Goal: Transaction & Acquisition: Purchase product/service

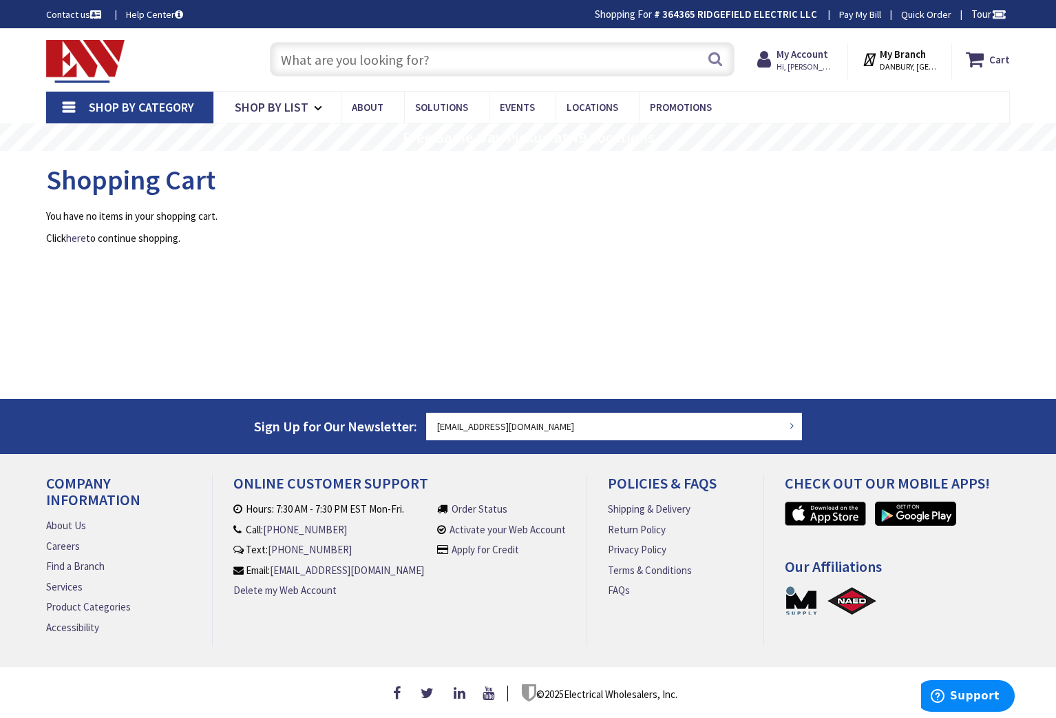
click at [295, 62] on input "text" at bounding box center [502, 59] width 465 height 34
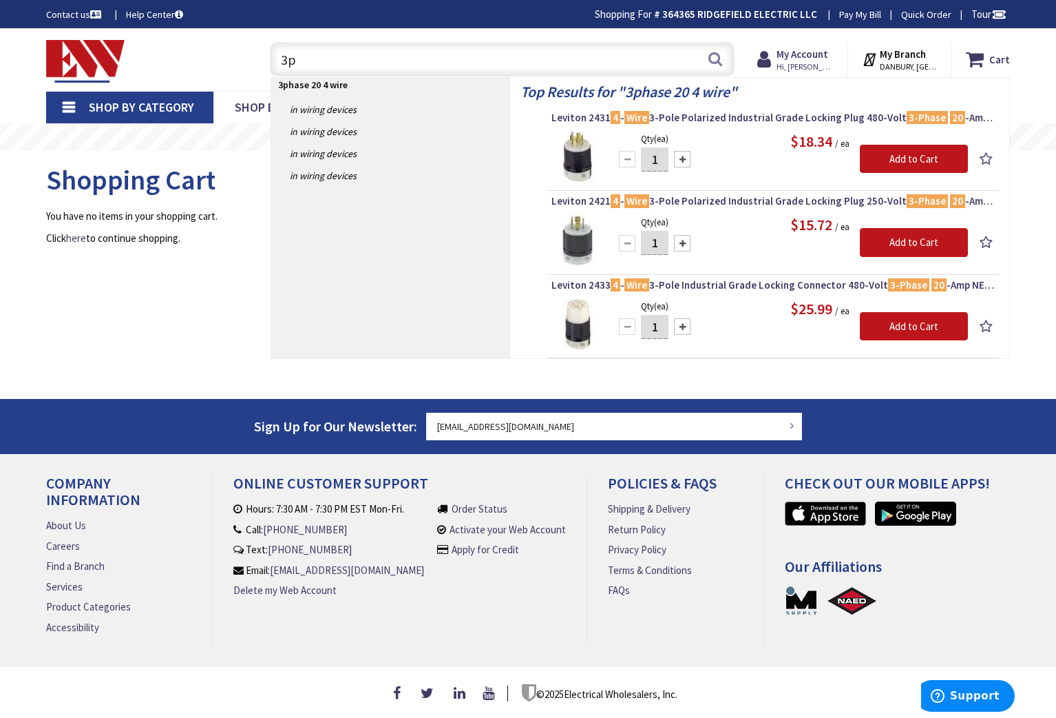
type input "3"
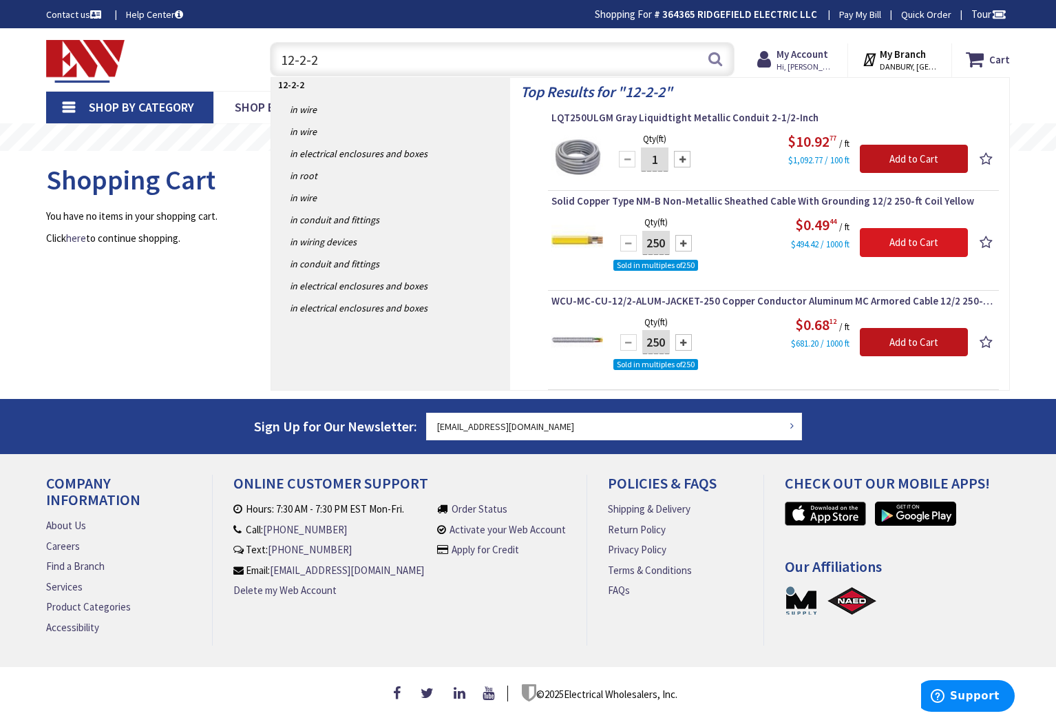
type input "12-2-2"
click at [899, 243] on input "Add to Cart" at bounding box center [914, 242] width 108 height 29
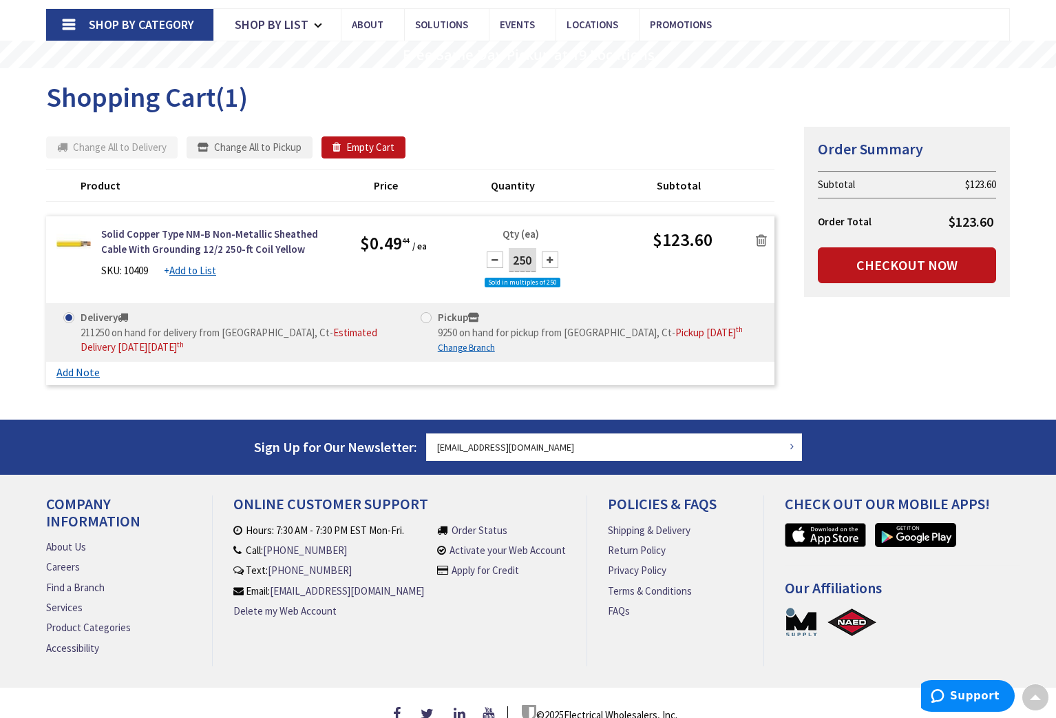
click at [761, 244] on icon at bounding box center [761, 240] width 11 height 14
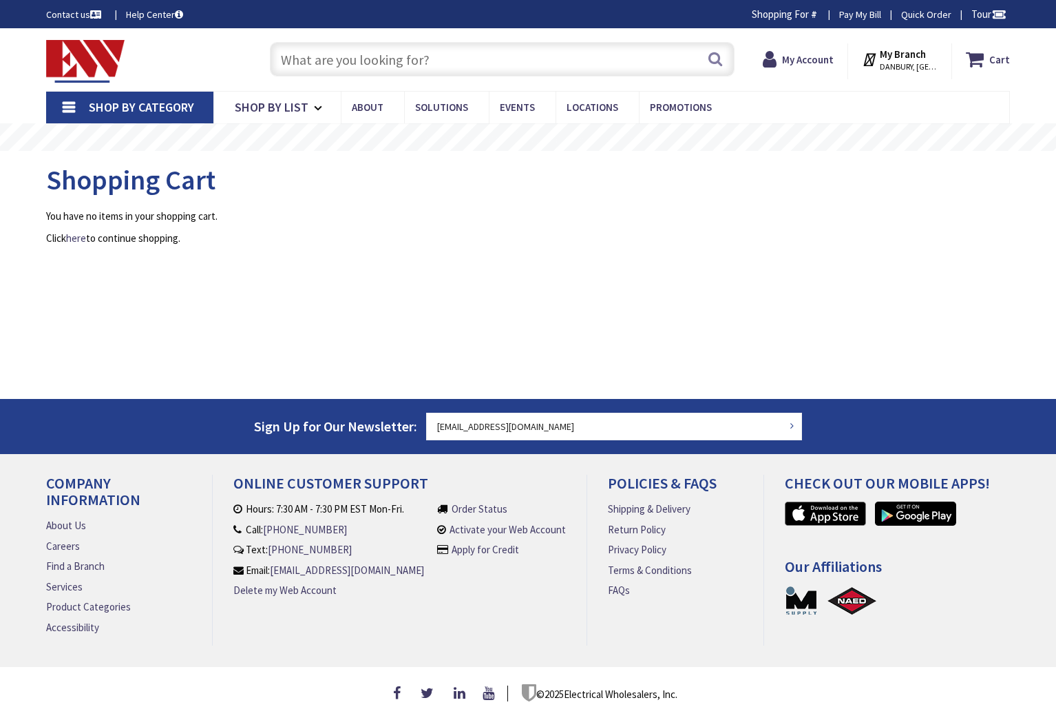
click at [316, 59] on input "text" at bounding box center [502, 59] width 465 height 34
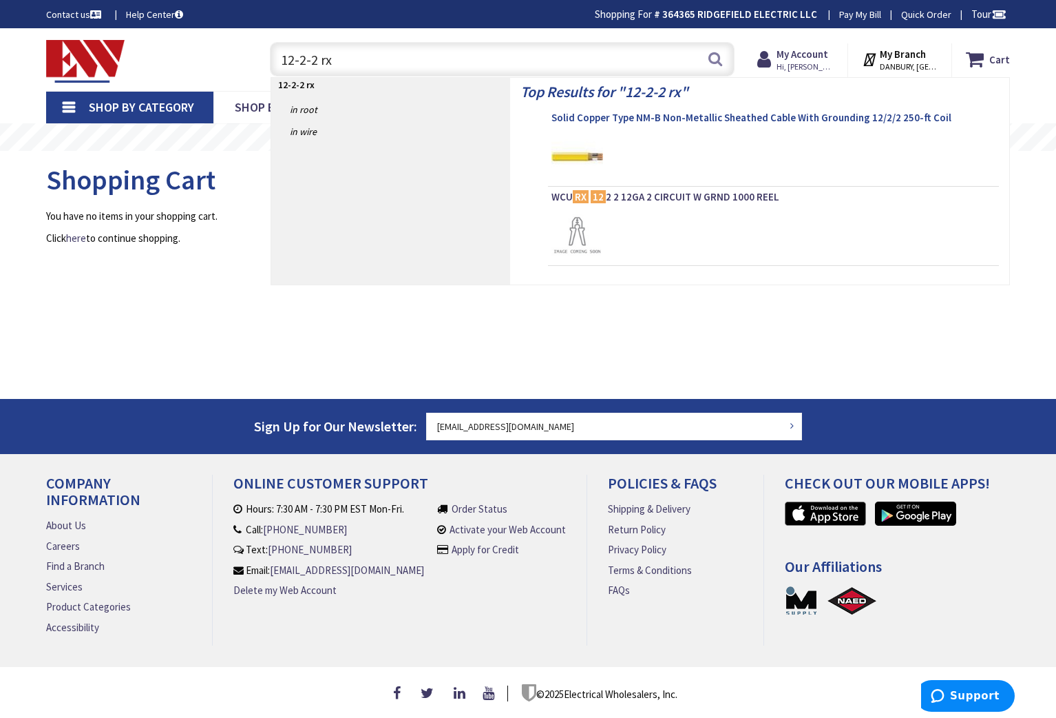
type input "12-2-2 rx"
click at [676, 116] on span "Solid Copper Type NM-B Non-Metallic Sheathed Cable With Grounding 12/2/2 250-ft…" at bounding box center [774, 118] width 444 height 14
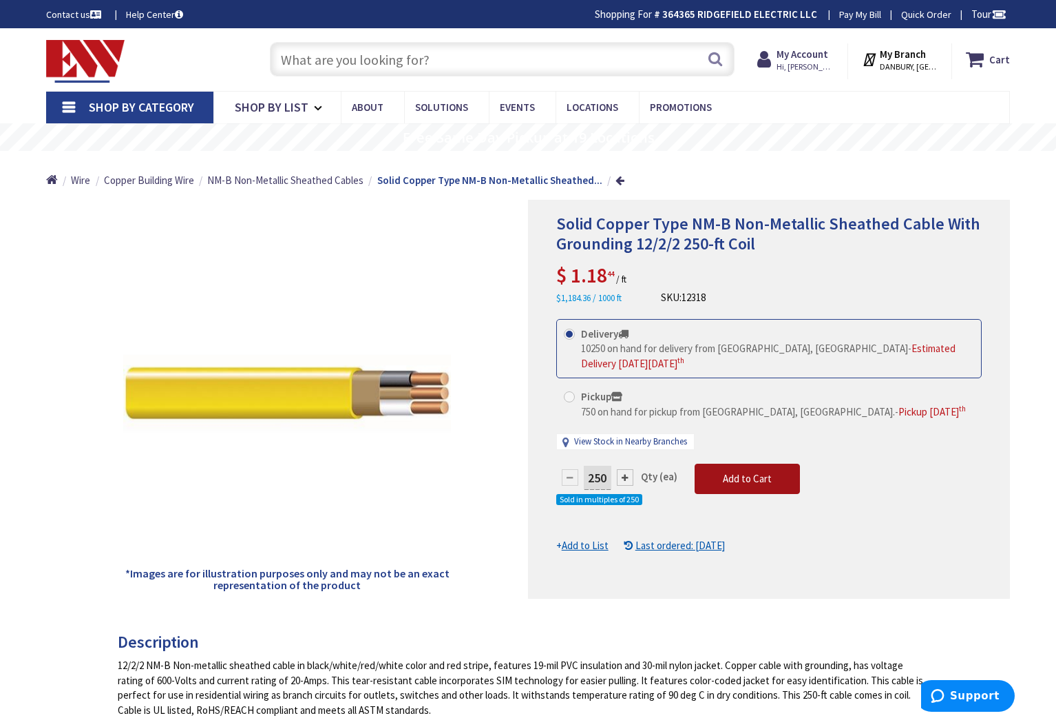
click at [763, 474] on span "Add to Cart" at bounding box center [747, 478] width 49 height 13
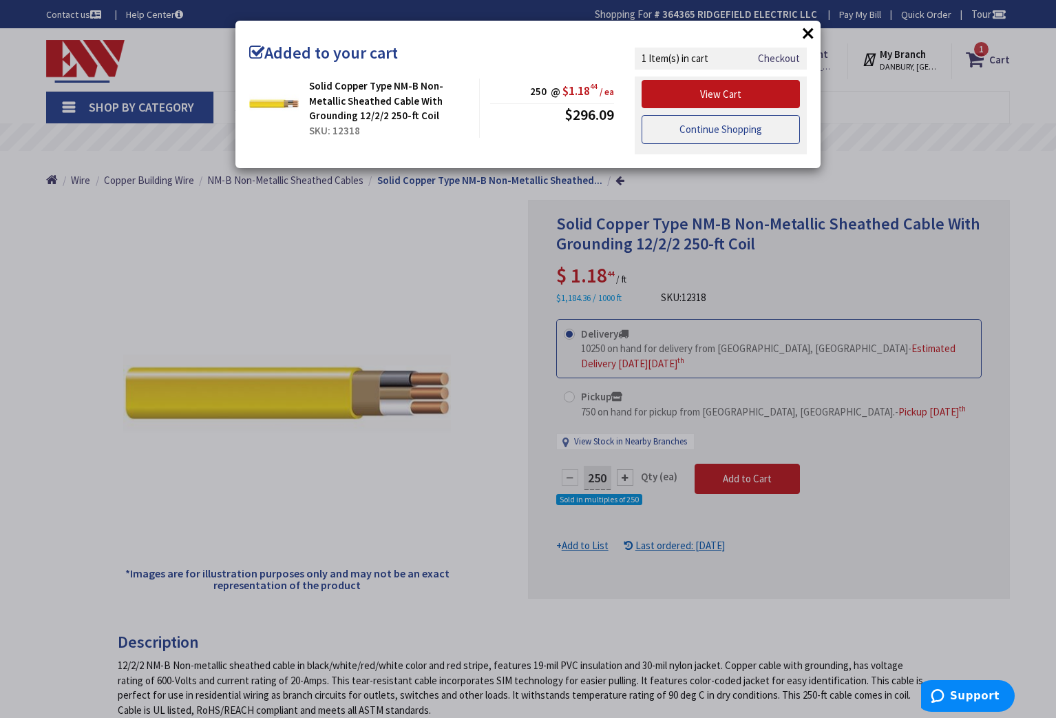
click at [718, 139] on link "Continue Shopping" at bounding box center [721, 129] width 158 height 29
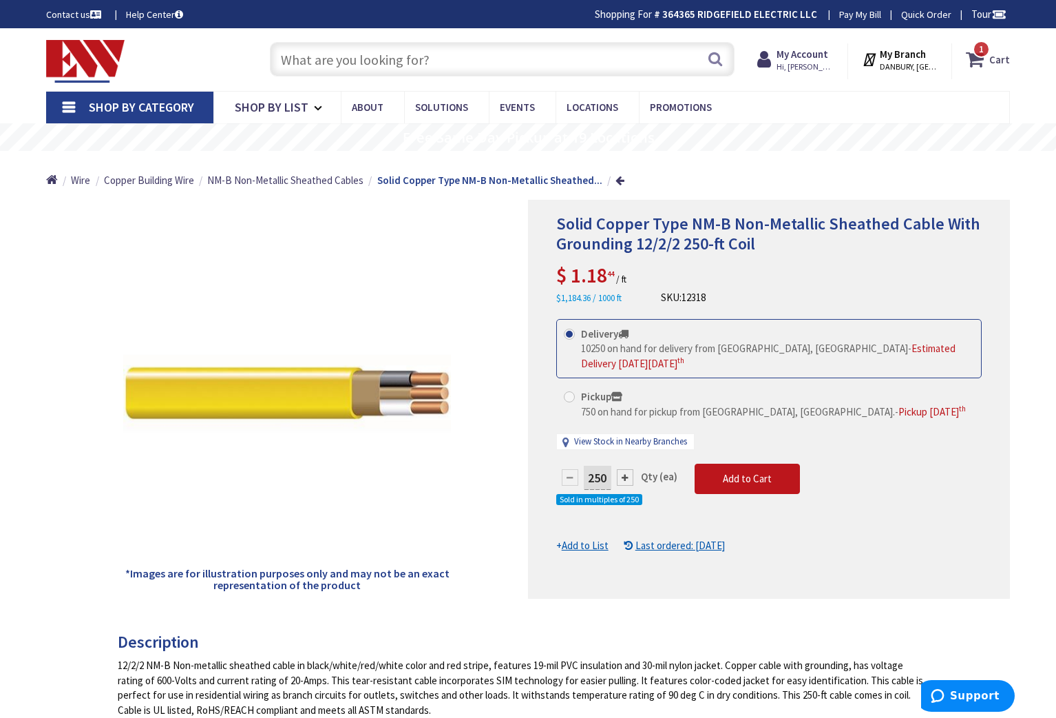
click at [979, 58] on icon at bounding box center [977, 59] width 23 height 25
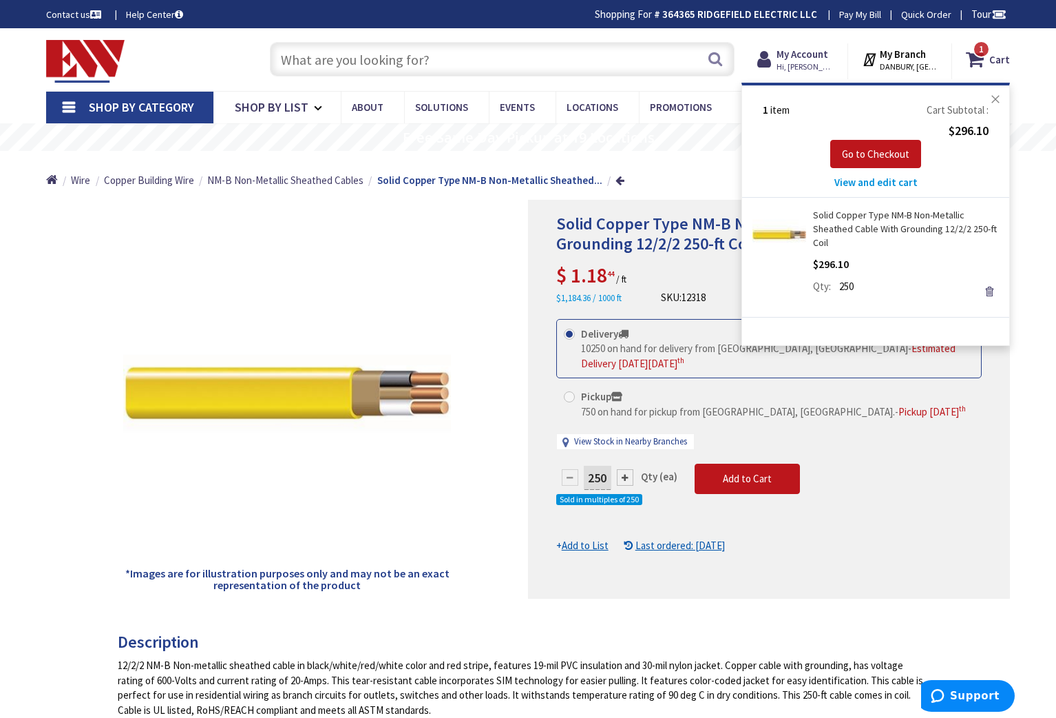
click at [994, 97] on button "Close" at bounding box center [996, 99] width 28 height 28
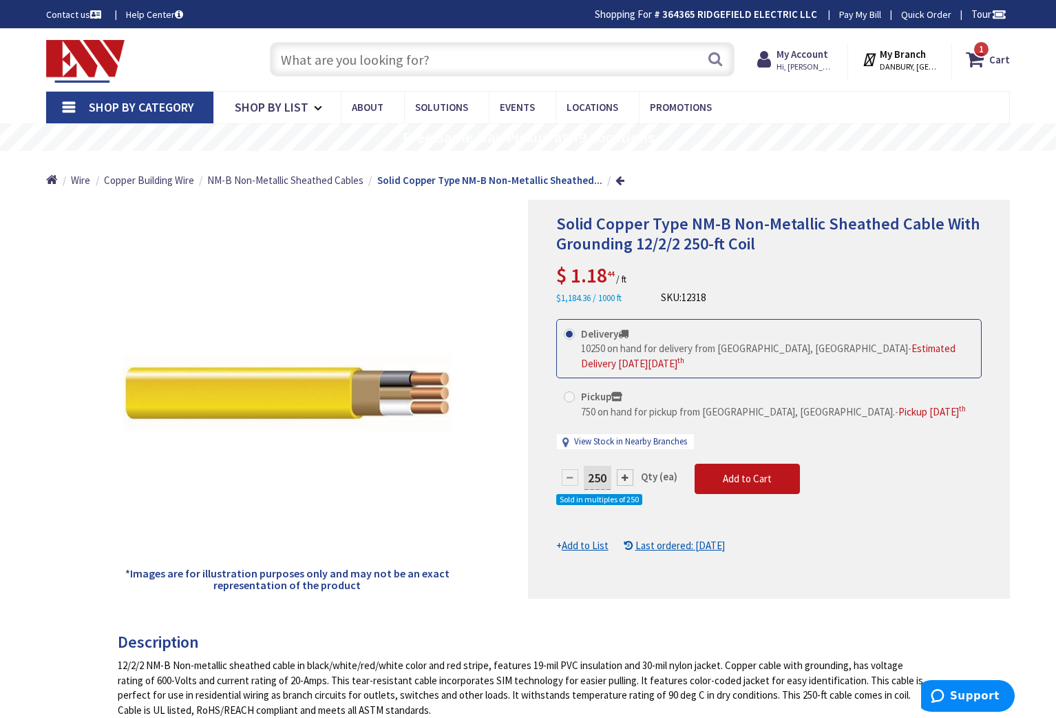
click at [323, 61] on input "text" at bounding box center [502, 59] width 465 height 34
click at [742, 478] on span "Add to Cart" at bounding box center [747, 478] width 49 height 13
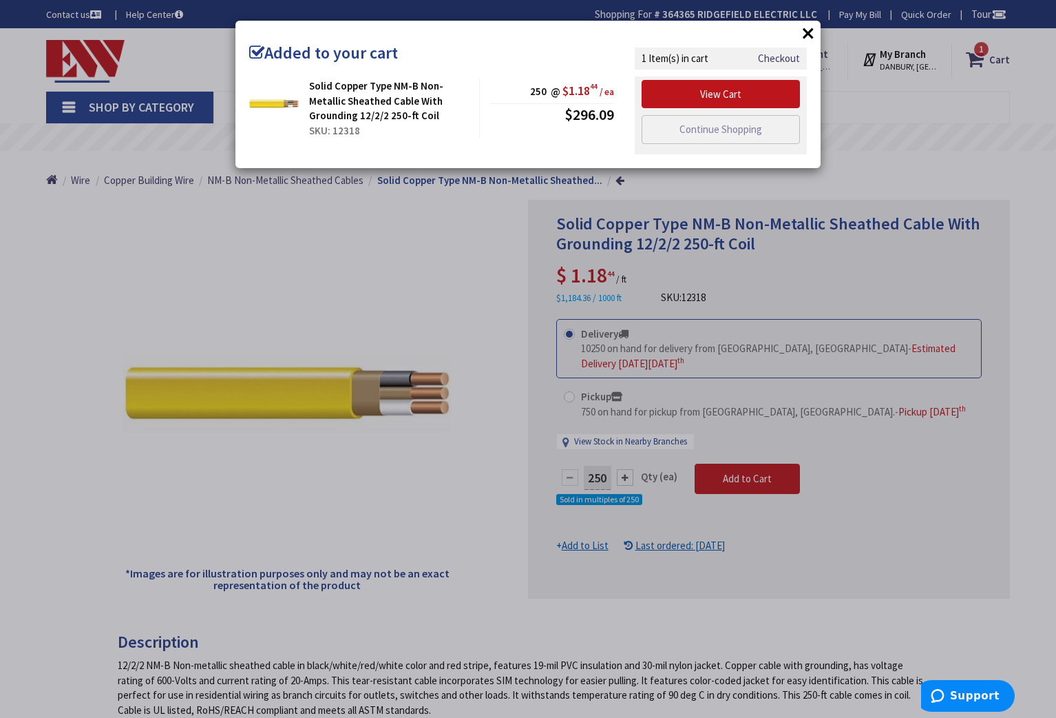
click at [895, 165] on div "× Added to your cart Solid Copper Type NM-B Non-Metallic Sheathed Cable With Gr…" at bounding box center [528, 359] width 1056 height 718
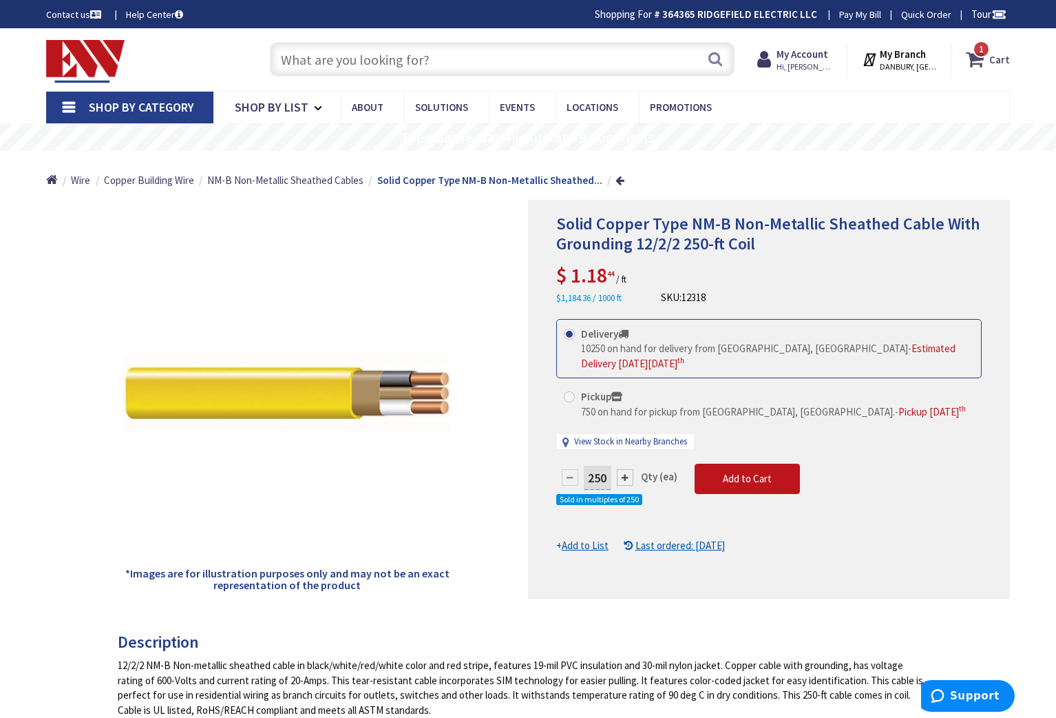
click at [982, 50] on span "1" at bounding box center [981, 49] width 5 height 12
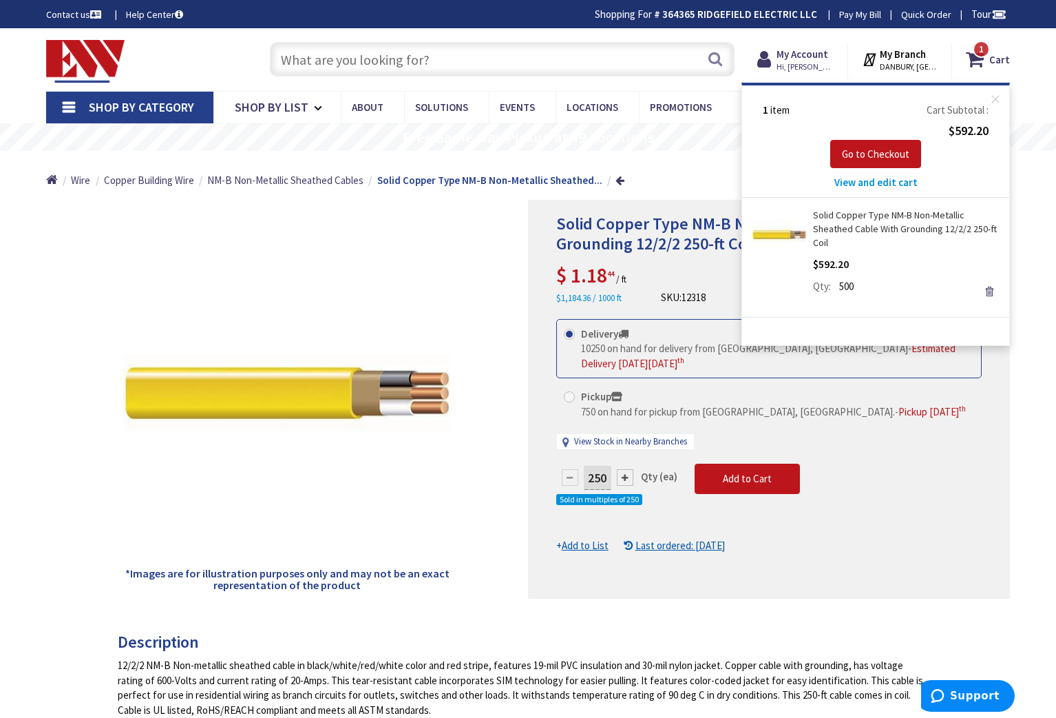
click at [890, 185] on span "View and edit cart" at bounding box center [876, 182] width 83 height 13
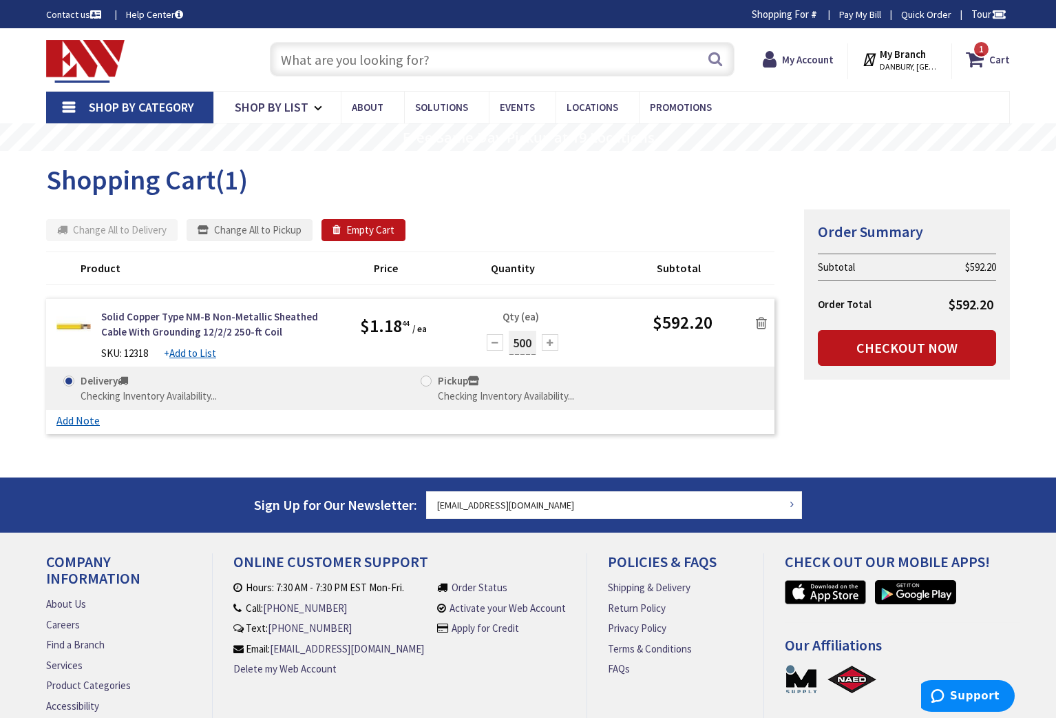
click at [496, 339] on div at bounding box center [495, 342] width 17 height 17
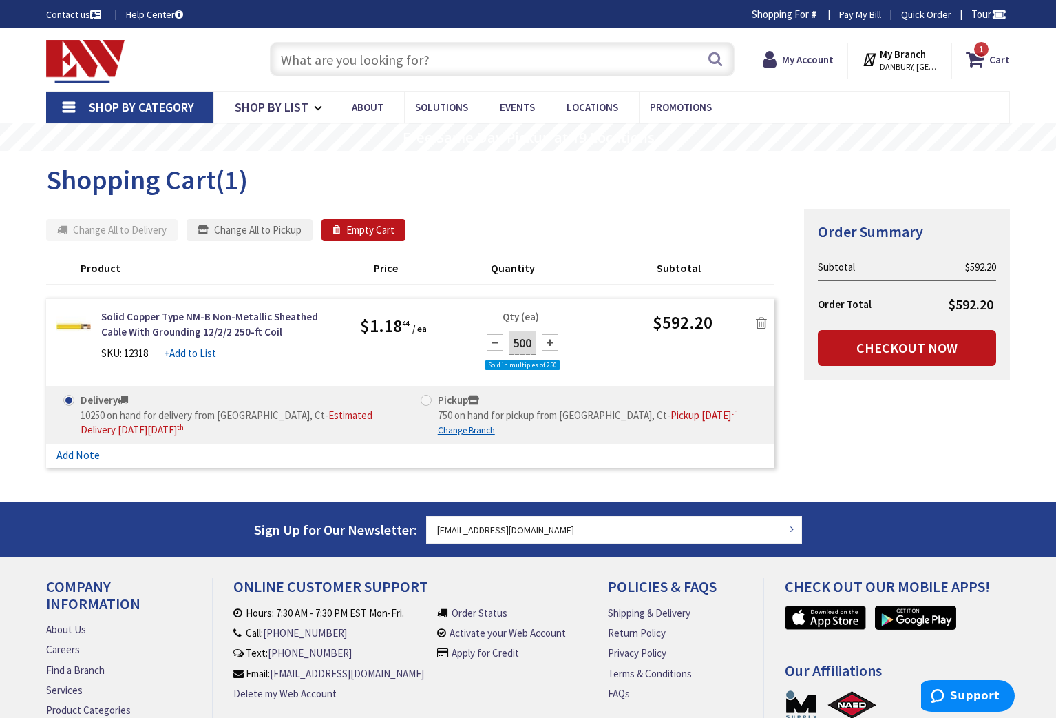
click at [498, 342] on div at bounding box center [495, 342] width 17 height 17
type input "250"
click at [907, 416] on div "Summary Order Summary Subtotal $592.20 Order Total $592.20 Checkout Now Some it…" at bounding box center [528, 342] width 985 height 266
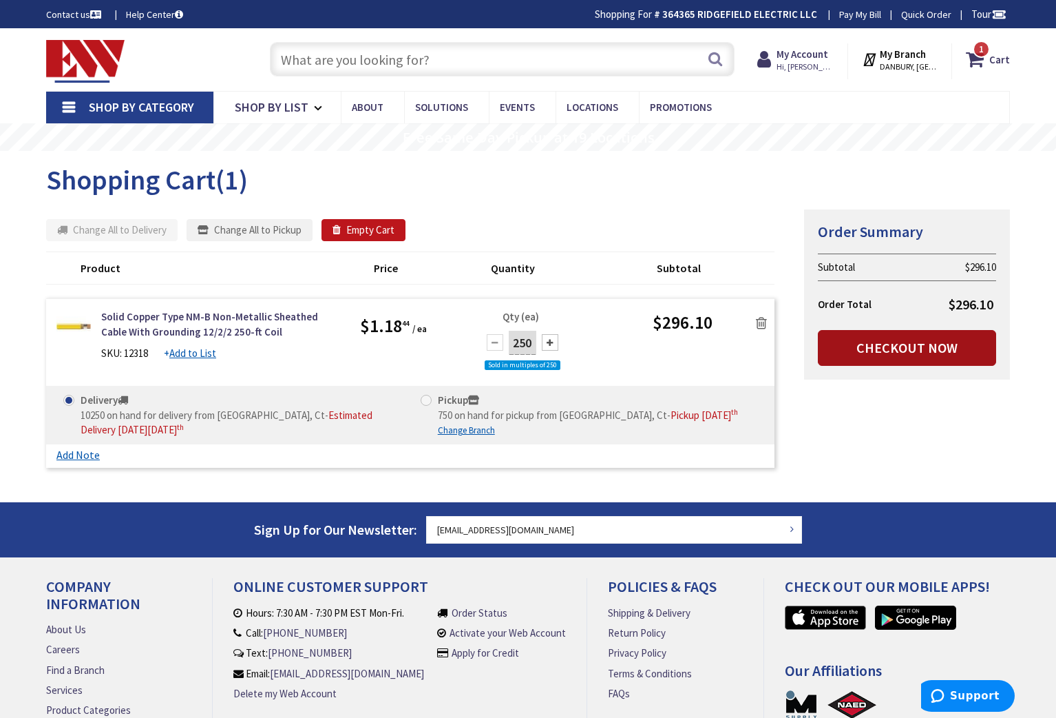
click at [902, 348] on link "Checkout Now" at bounding box center [907, 348] width 178 height 36
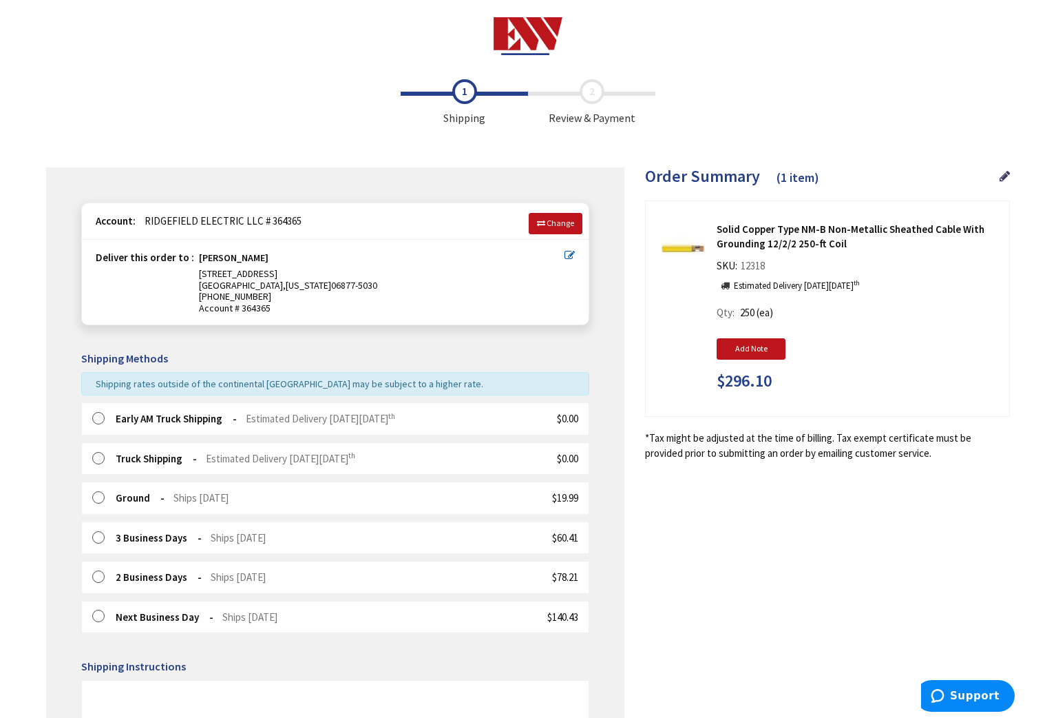
click at [96, 415] on label at bounding box center [102, 419] width 21 height 14
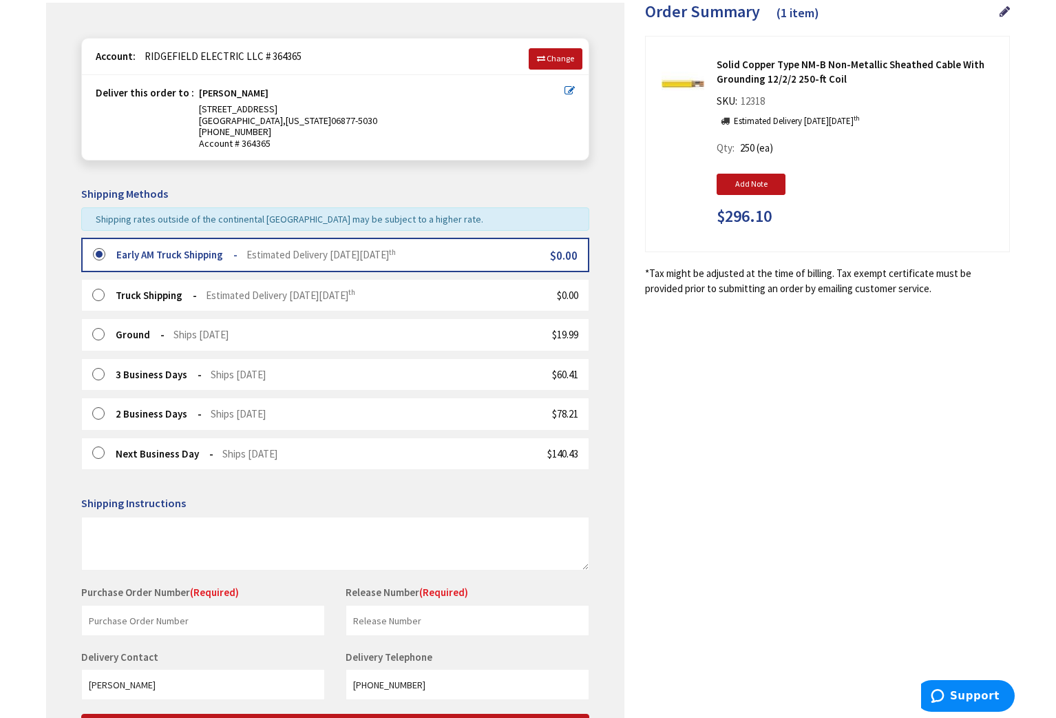
scroll to position [300, 0]
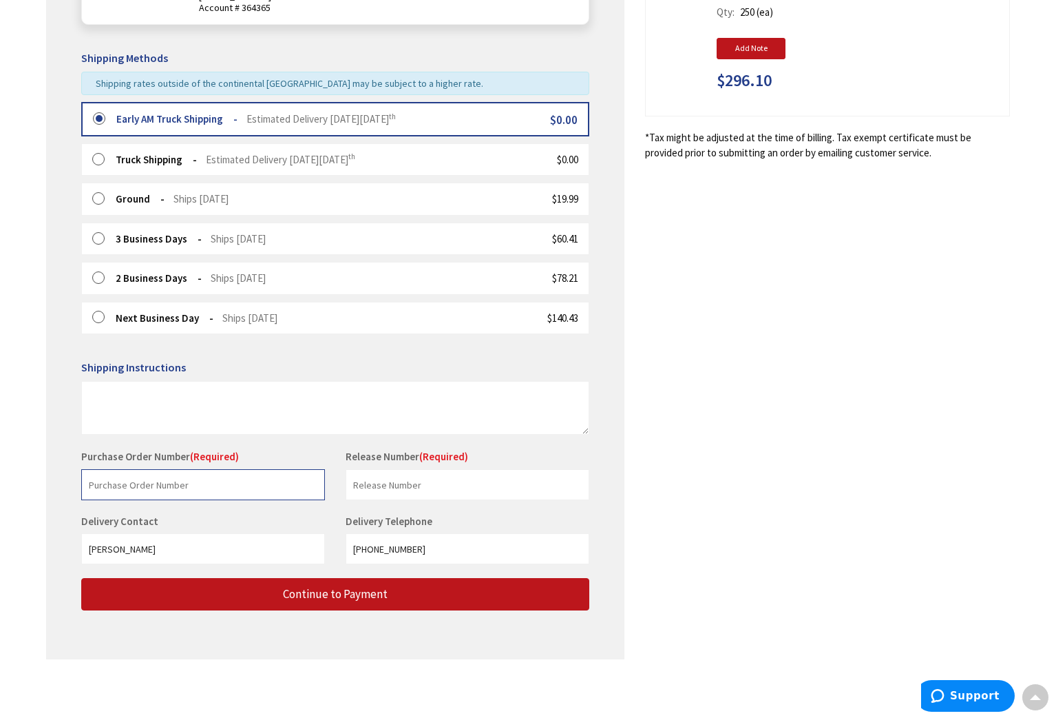
click at [229, 485] on input "text" at bounding box center [203, 484] width 244 height 31
type input "571 North Salem"
click at [402, 488] on input "text" at bounding box center [468, 484] width 244 height 31
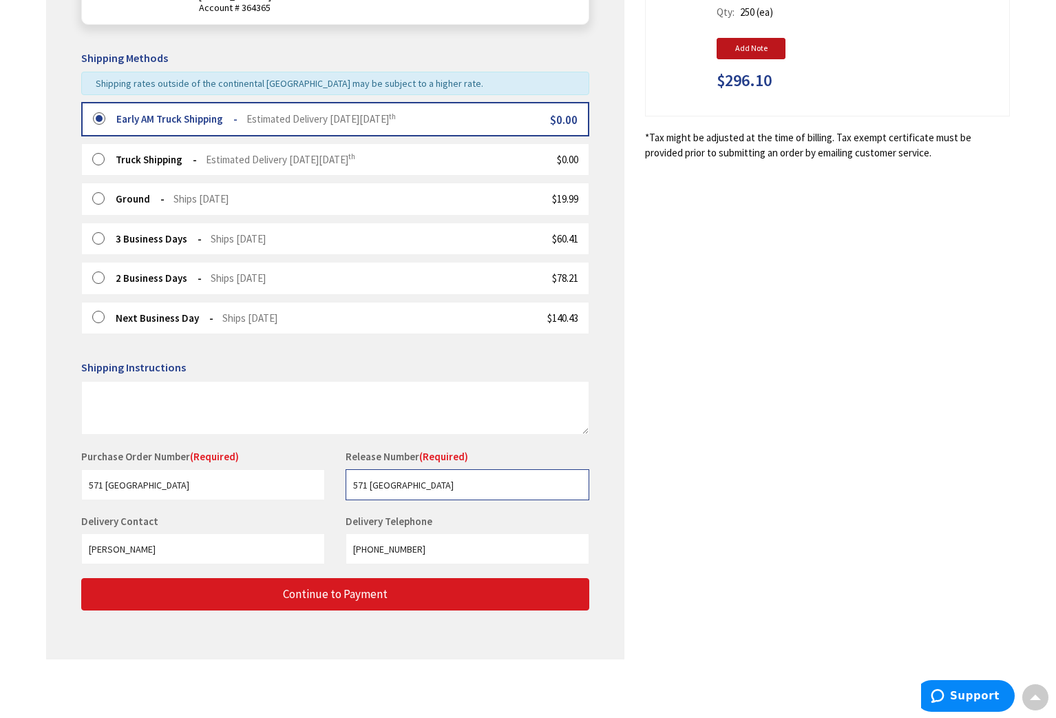
type input "571 North Salem"
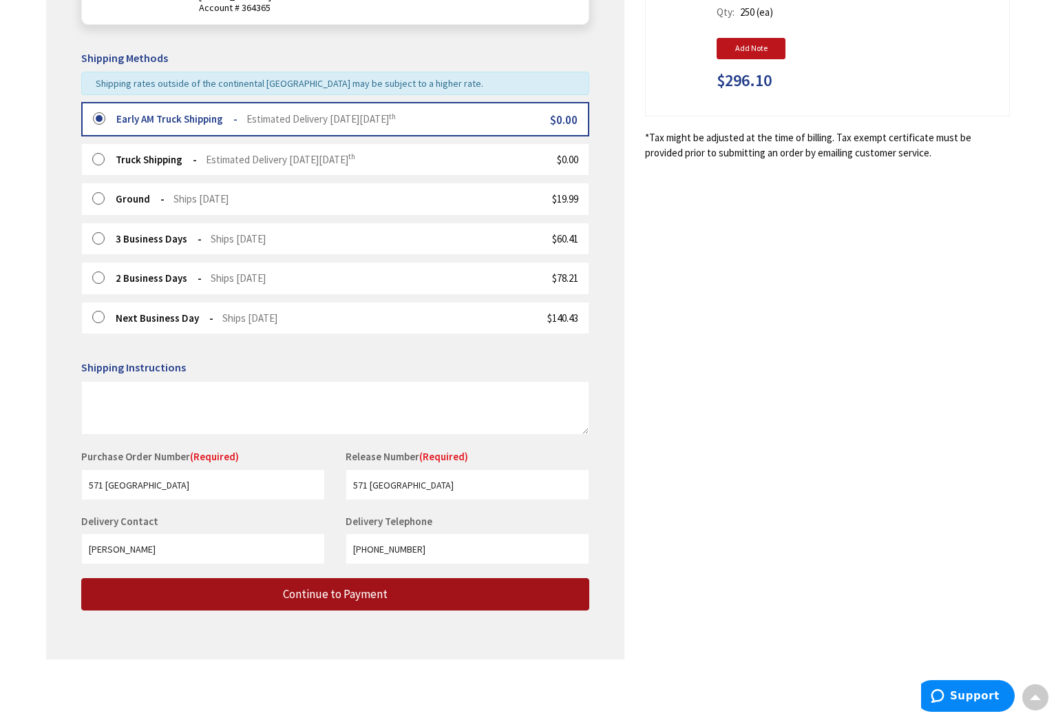
click at [316, 595] on span "Continue to Payment" at bounding box center [335, 593] width 105 height 15
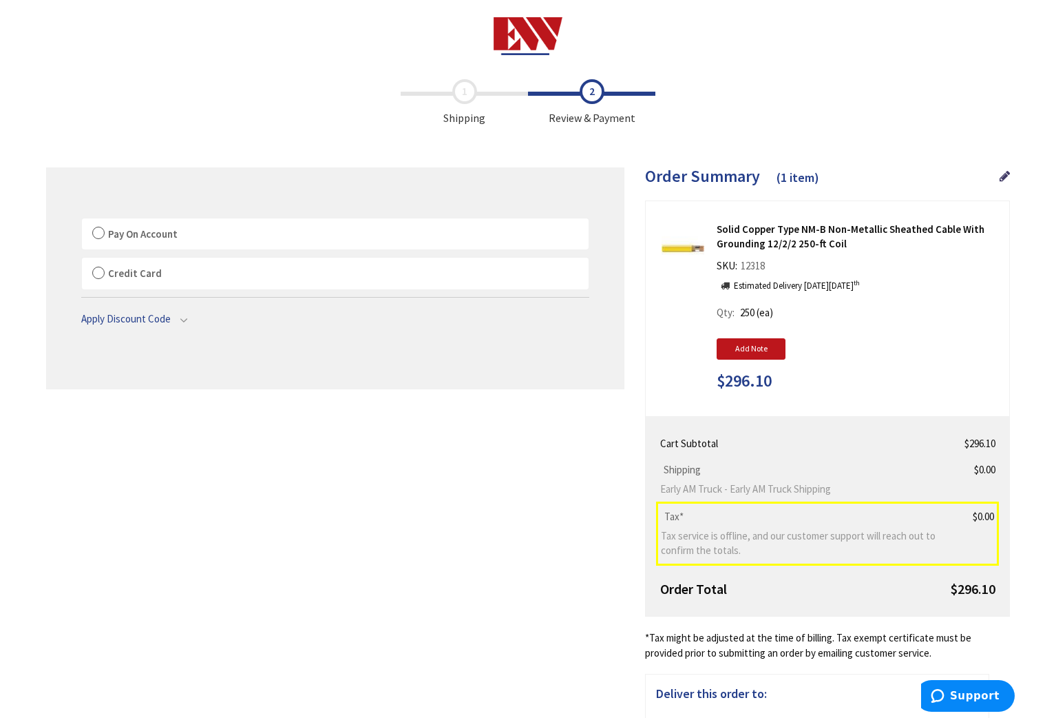
click at [96, 231] on label "Pay On Account" at bounding box center [335, 234] width 507 height 32
click at [82, 221] on input "Pay On Account" at bounding box center [82, 221] width 0 height 0
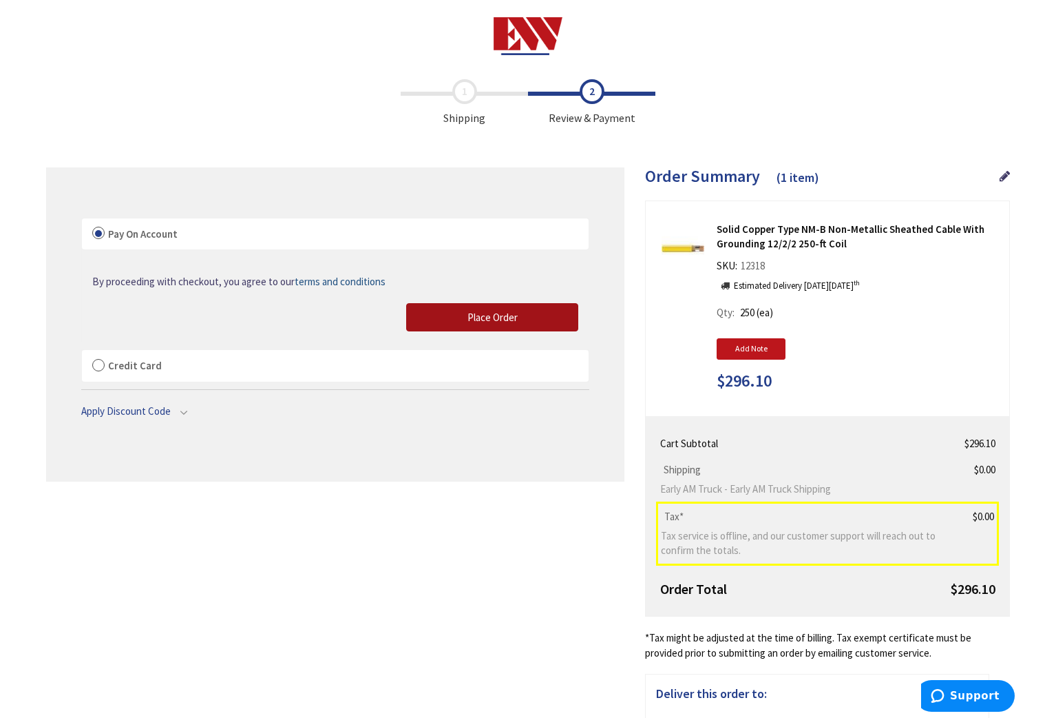
click at [489, 317] on span "Place Order" at bounding box center [493, 317] width 50 height 13
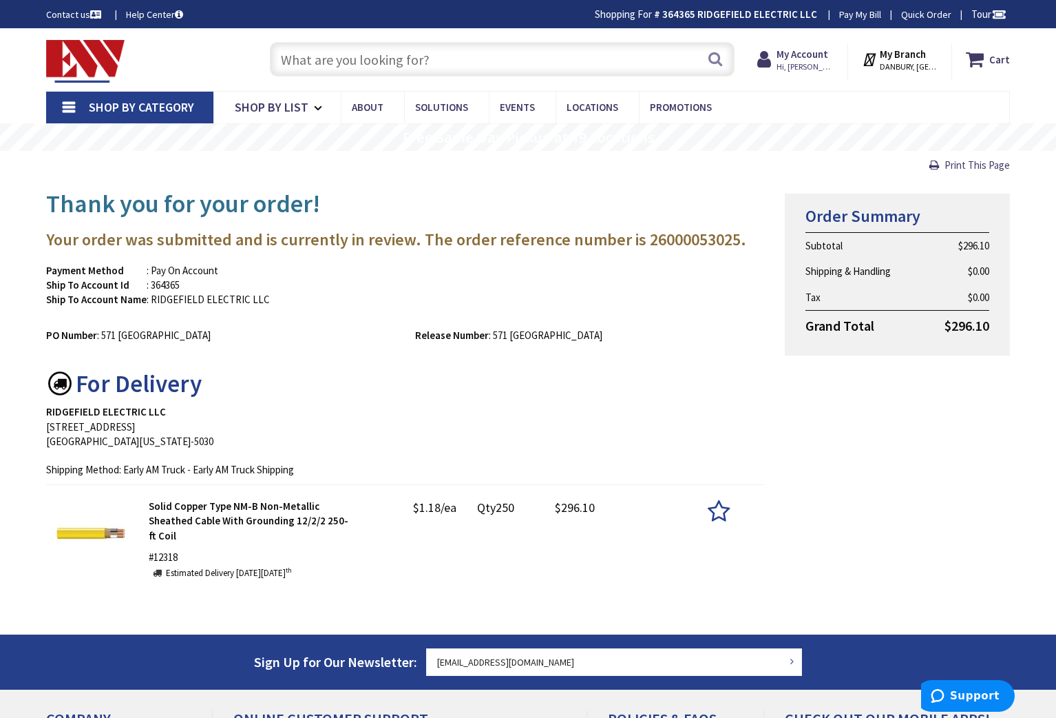
click at [323, 57] on input "text" at bounding box center [502, 59] width 465 height 34
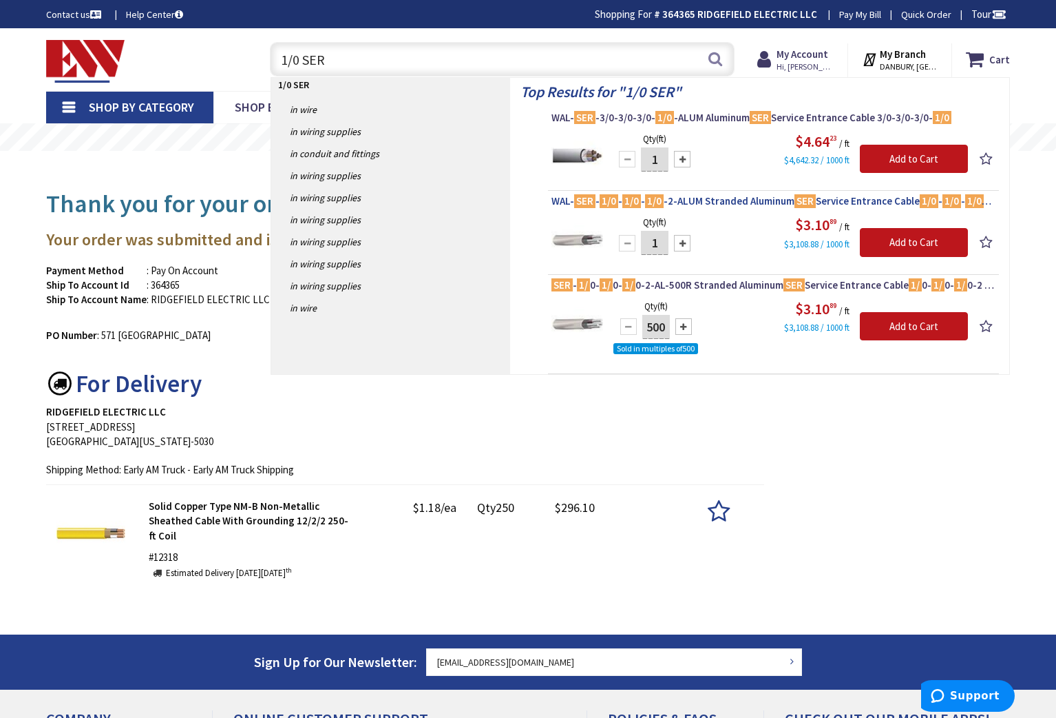
type input "1/0 SER"
click at [775, 200] on span "WAL- SER - 1/0 - 1/0 - 1/0 -2-ALUM Stranded Aluminum SER Service Entrance Cable…" at bounding box center [774, 201] width 444 height 14
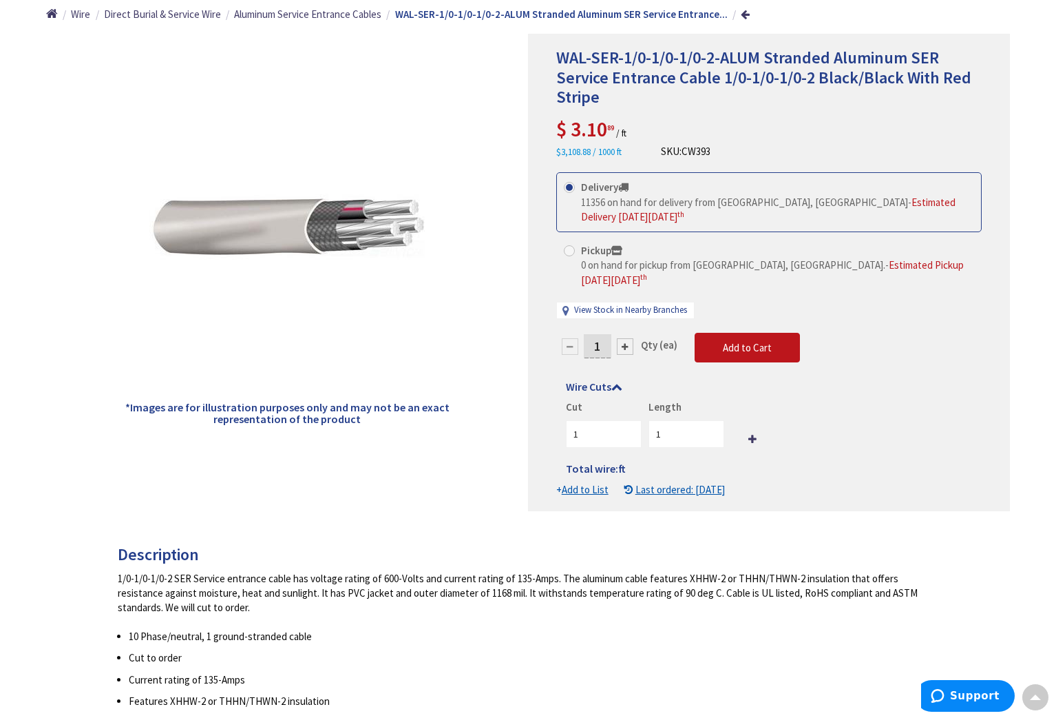
scroll to position [163, 0]
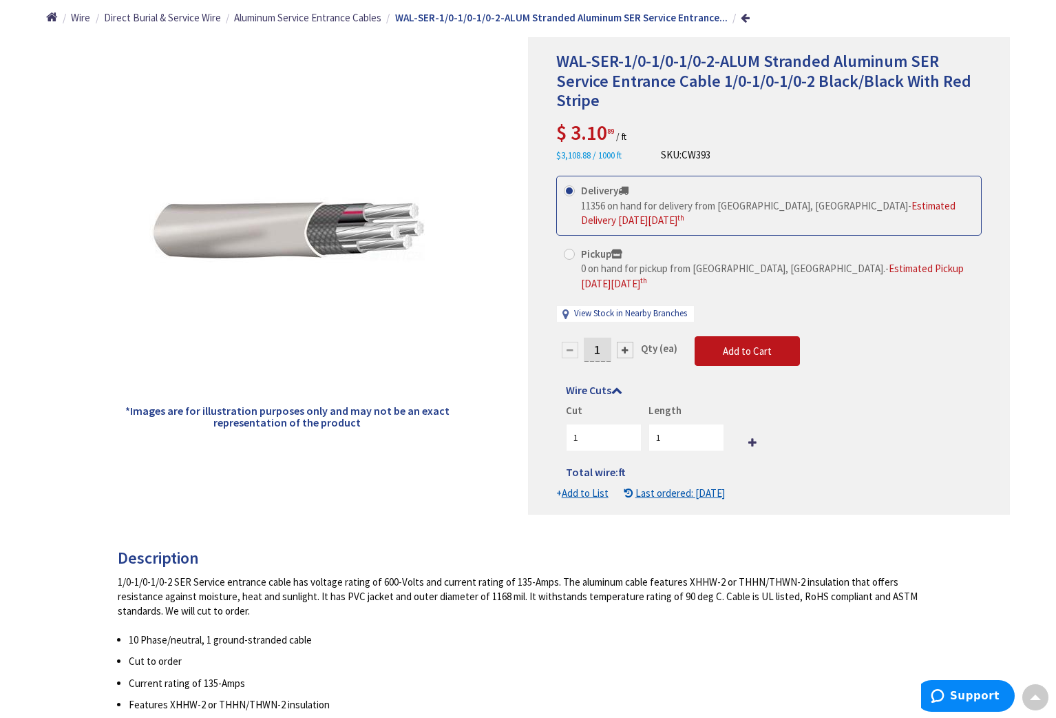
click at [598, 339] on input "1" at bounding box center [598, 349] width 28 height 24
click at [593, 337] on input "125" at bounding box center [598, 349] width 28 height 24
type input "25"
click at [687, 421] on form "This product is Discontinued Delivery 11356 on hand for delivery from Middletow…" at bounding box center [769, 338] width 426 height 324
type input "25"
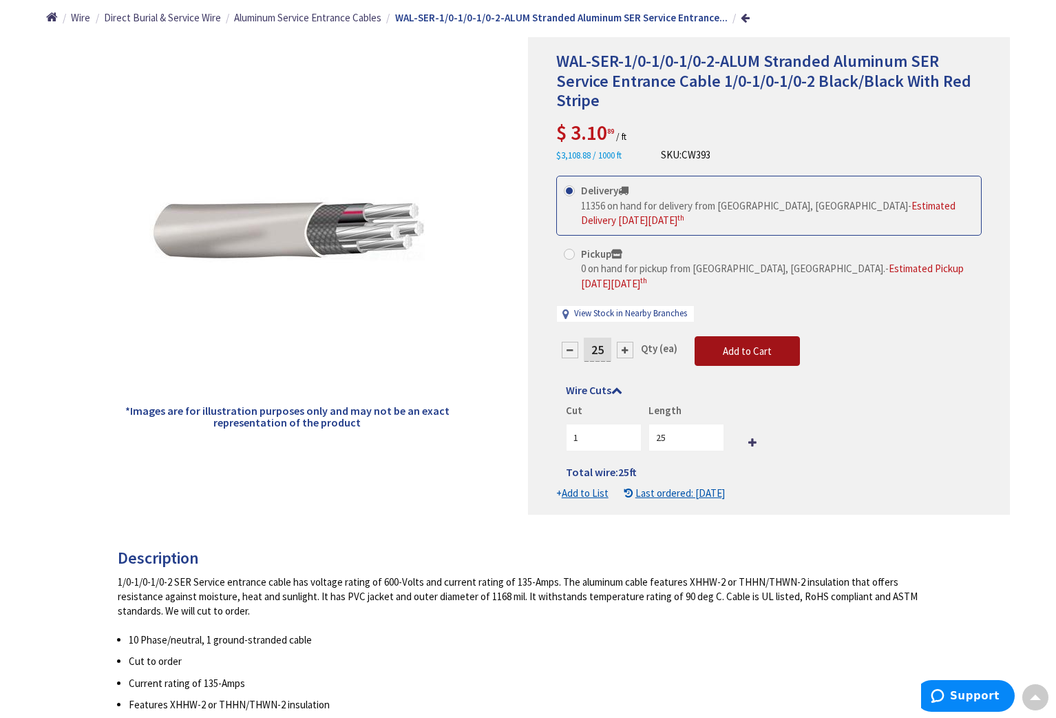
click at [747, 344] on button "Add to Cart" at bounding box center [747, 351] width 105 height 30
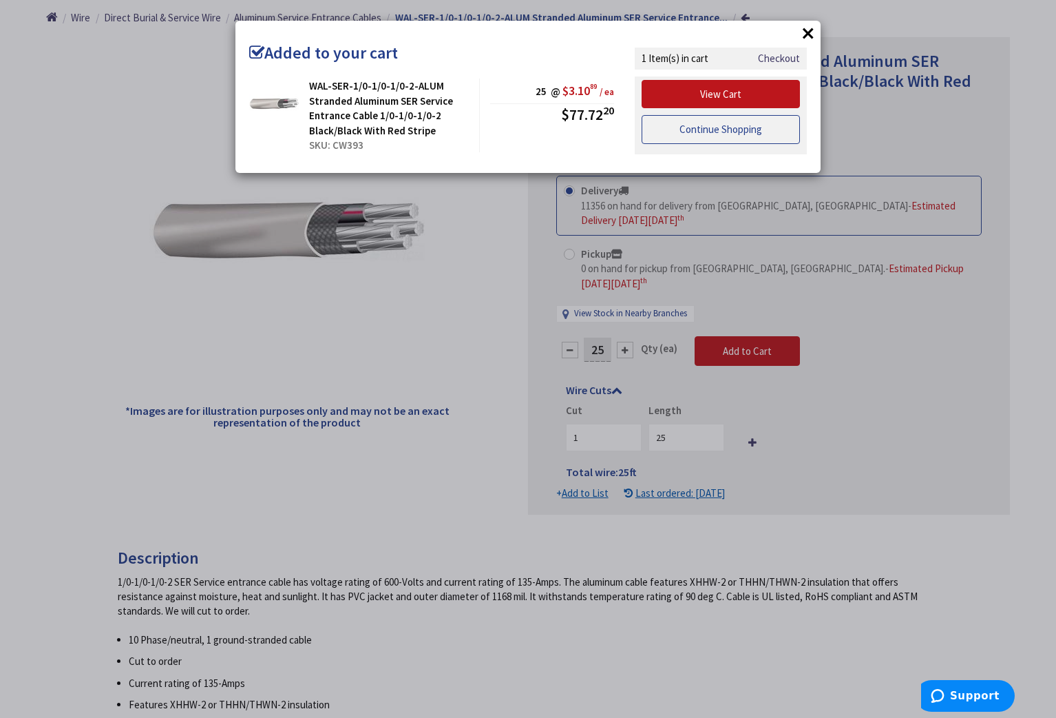
click at [721, 134] on link "Continue Shopping" at bounding box center [721, 129] width 158 height 29
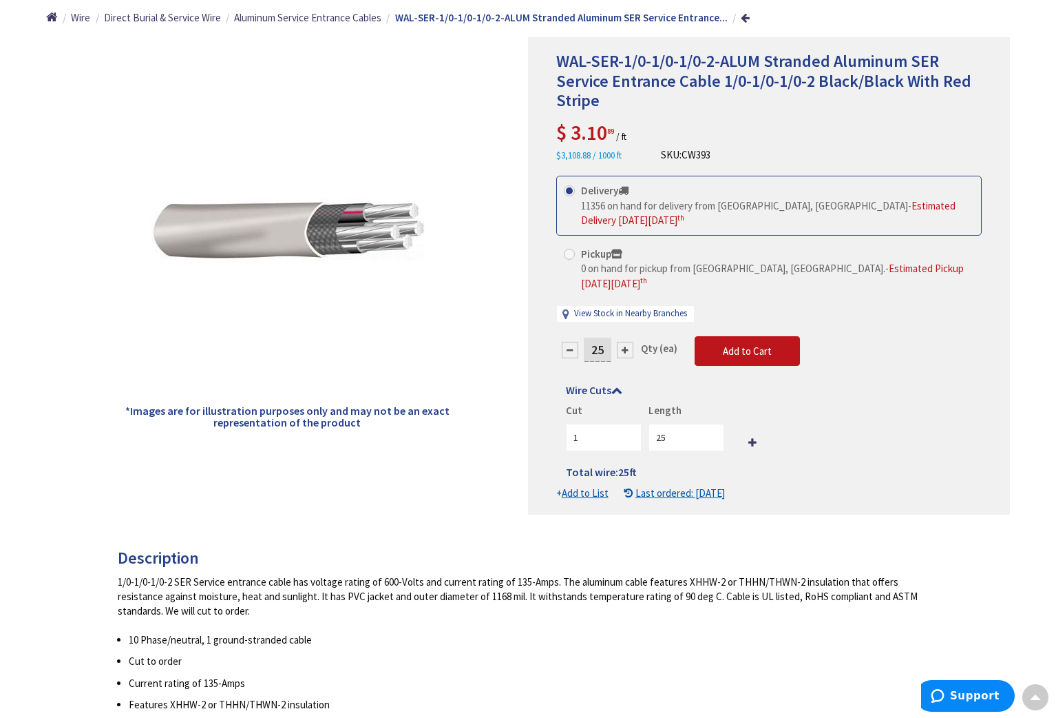
scroll to position [0, 0]
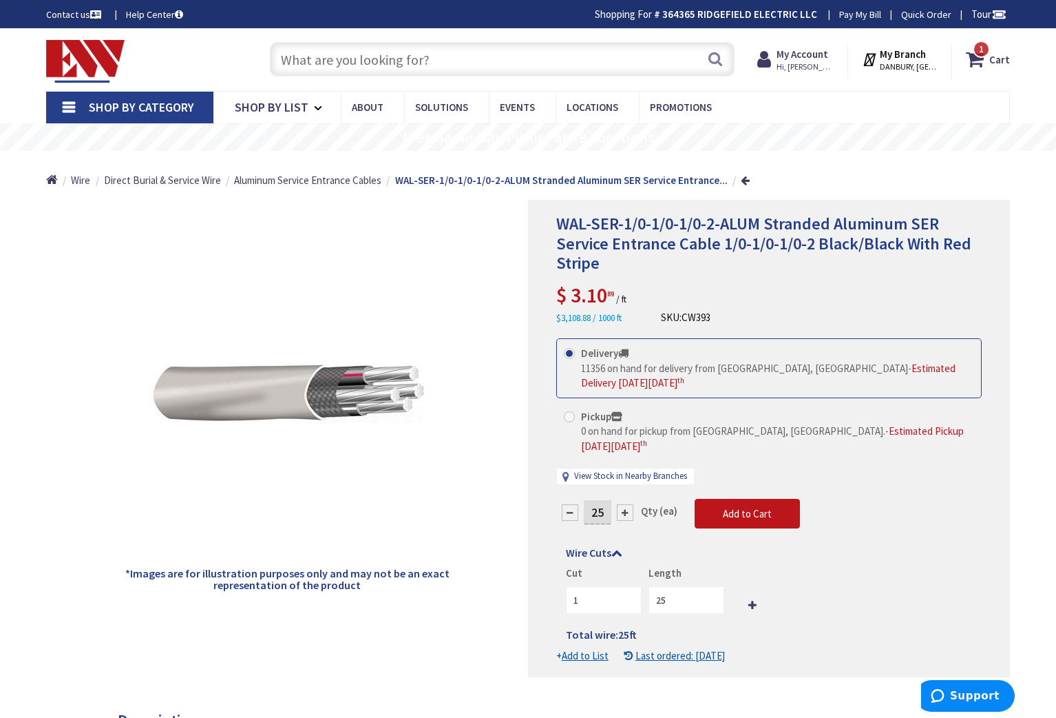
click at [413, 56] on input "text" at bounding box center [502, 59] width 465 height 34
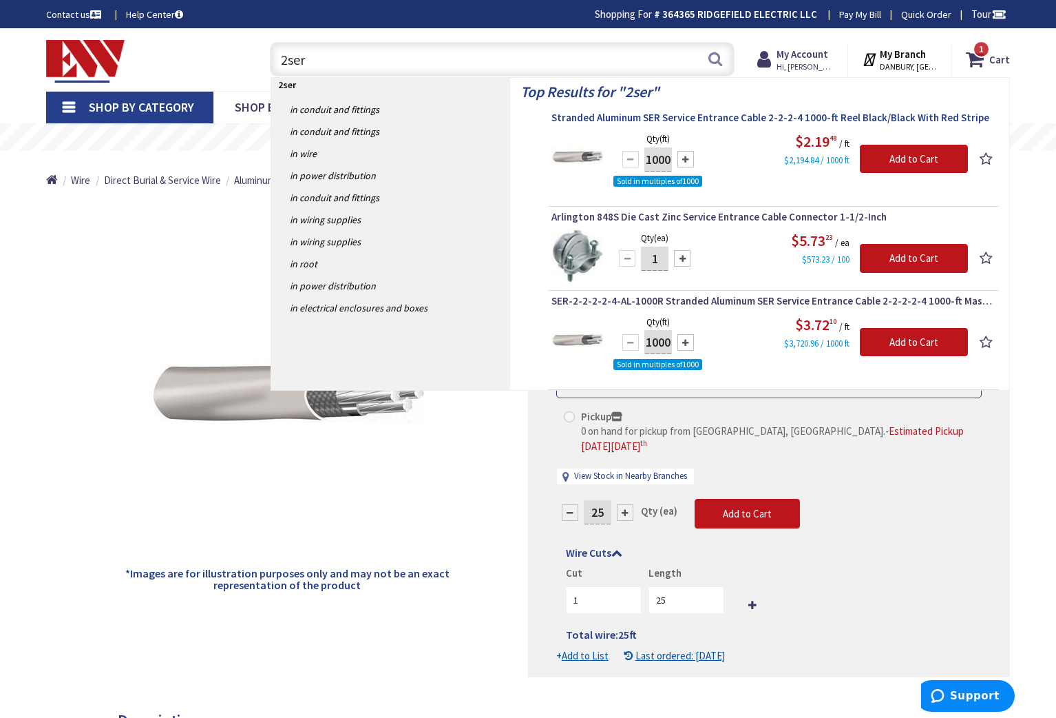
type input "2ser"
click at [680, 118] on span "Stranded Aluminum SER Service Entrance Cable 2-2-2-4 1000-ft Reel Black/Black W…" at bounding box center [774, 118] width 444 height 14
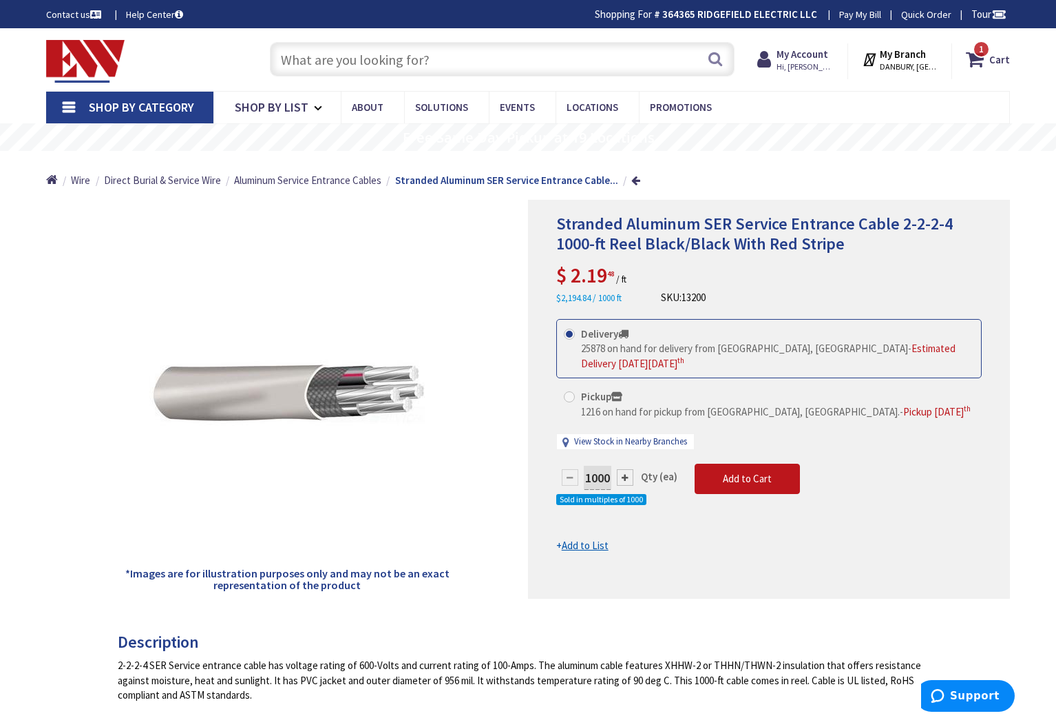
click at [351, 59] on input "text" at bounding box center [502, 59] width 465 height 34
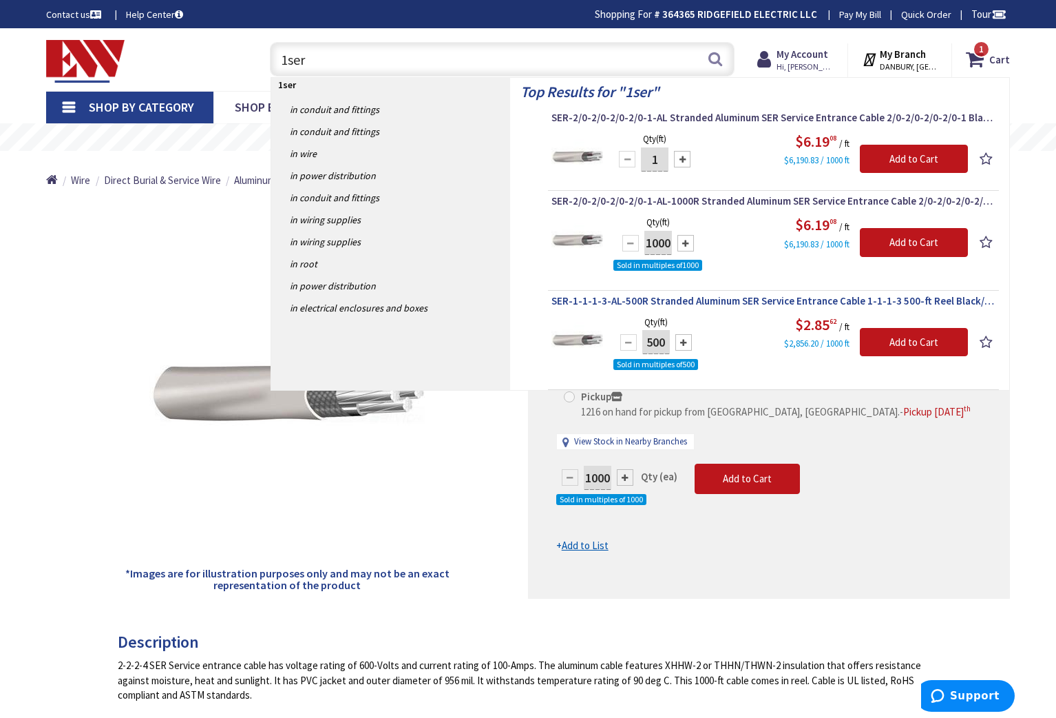
type input "1ser"
click at [669, 298] on span "SER-1-1-1-3-AL-500R Stranded Aluminum SER Service Entrance Cable 1-1-1-3 500-ft…" at bounding box center [774, 301] width 444 height 14
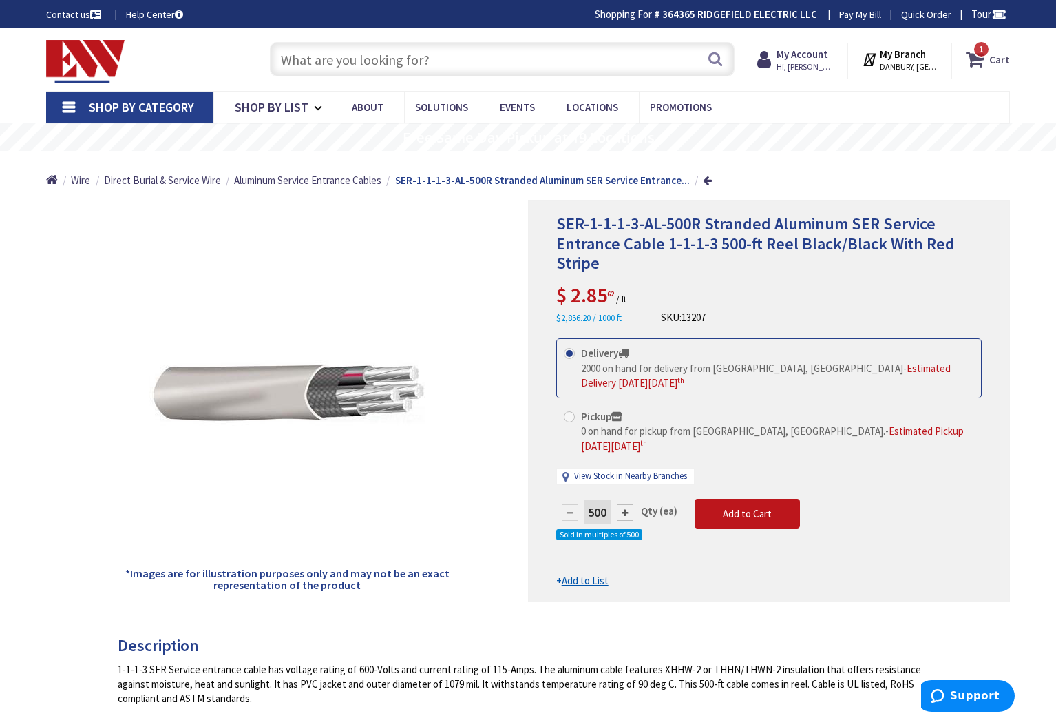
click at [972, 63] on icon at bounding box center [977, 59] width 23 height 25
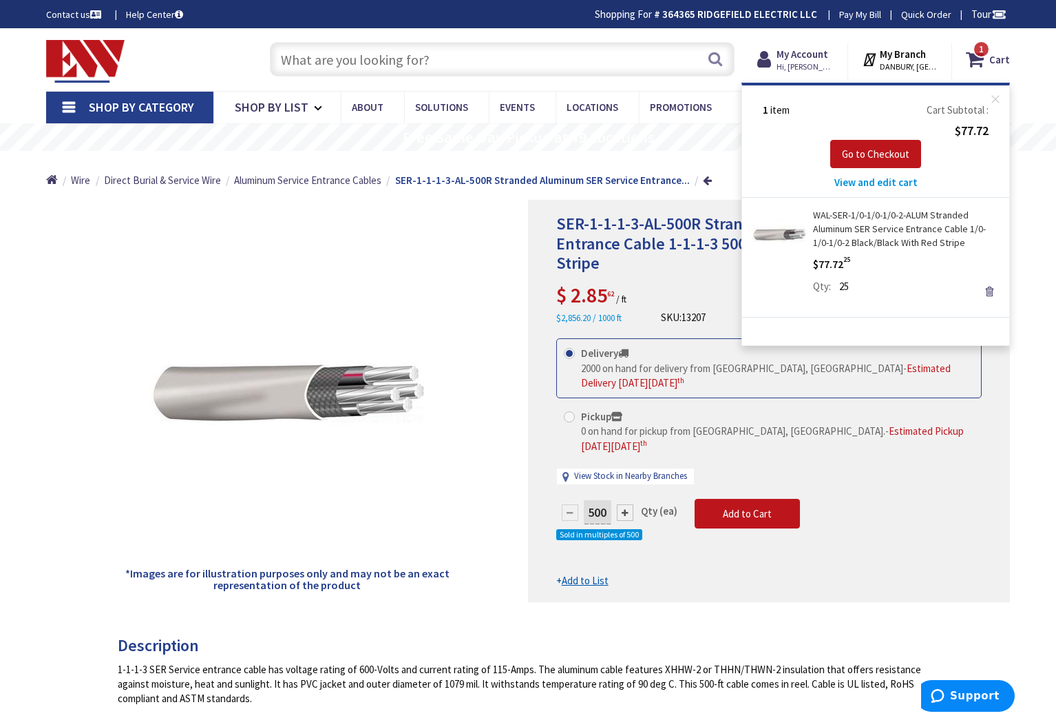
click at [334, 59] on input "text" at bounding box center [502, 59] width 465 height 34
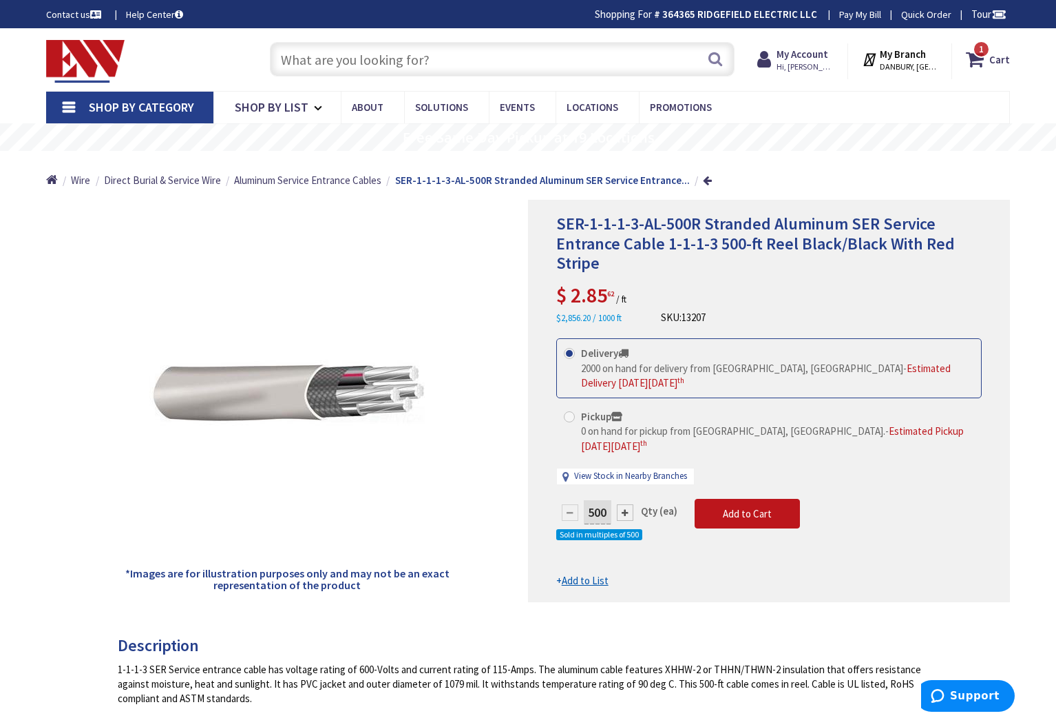
click at [334, 59] on input "text" at bounding box center [502, 59] width 465 height 34
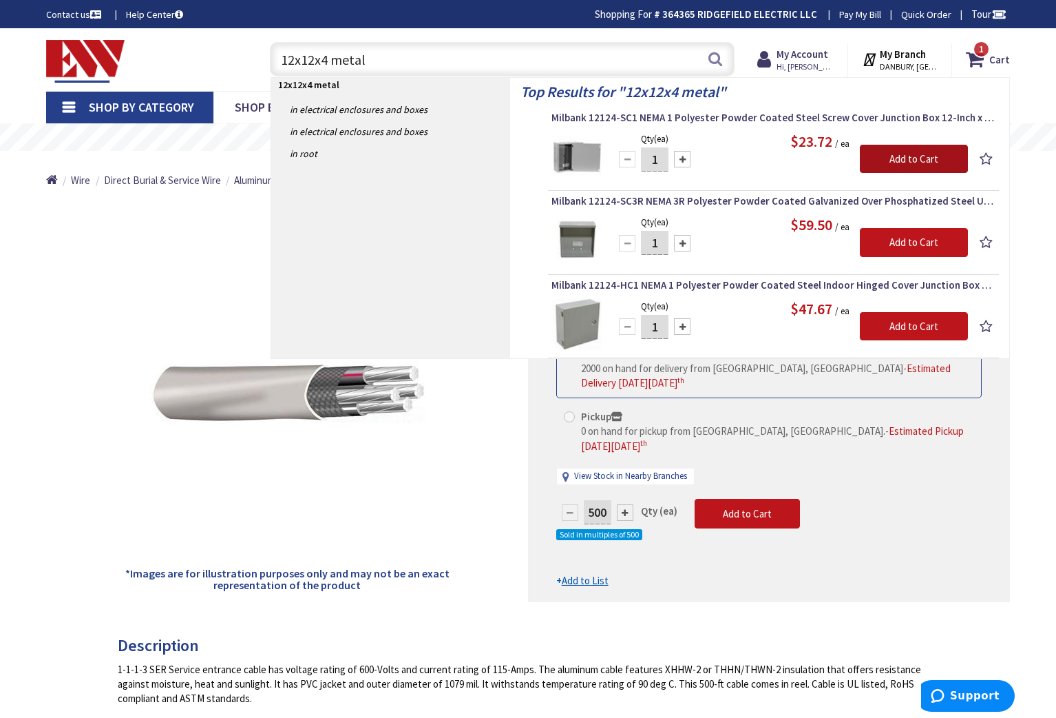
click at [930, 160] on input "Add to Cart" at bounding box center [914, 159] width 108 height 29
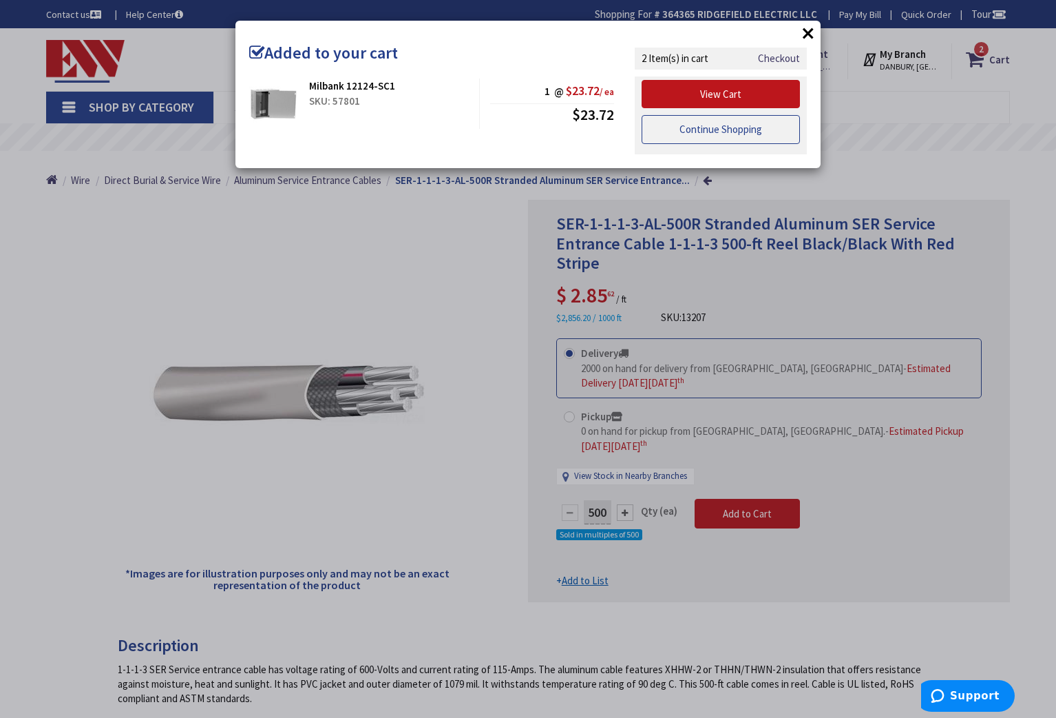
click at [713, 134] on link "Continue Shopping" at bounding box center [721, 129] width 158 height 29
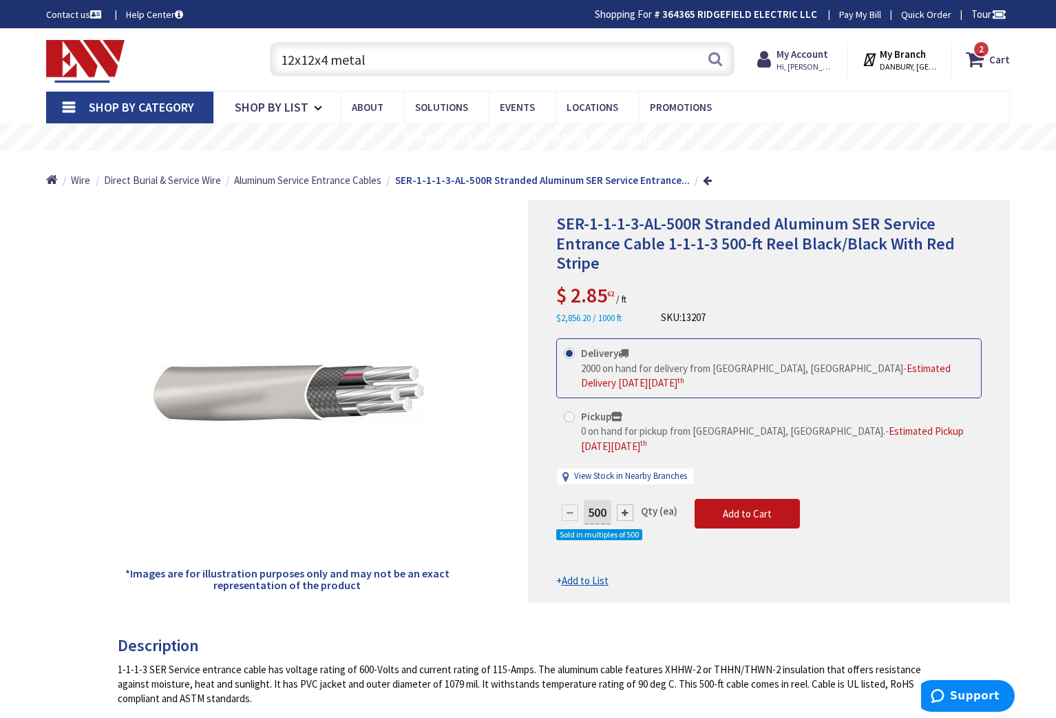
click at [377, 62] on input "12x12x4 metal" at bounding box center [502, 59] width 465 height 34
type input "1"
click at [975, 60] on icon at bounding box center [977, 59] width 23 height 25
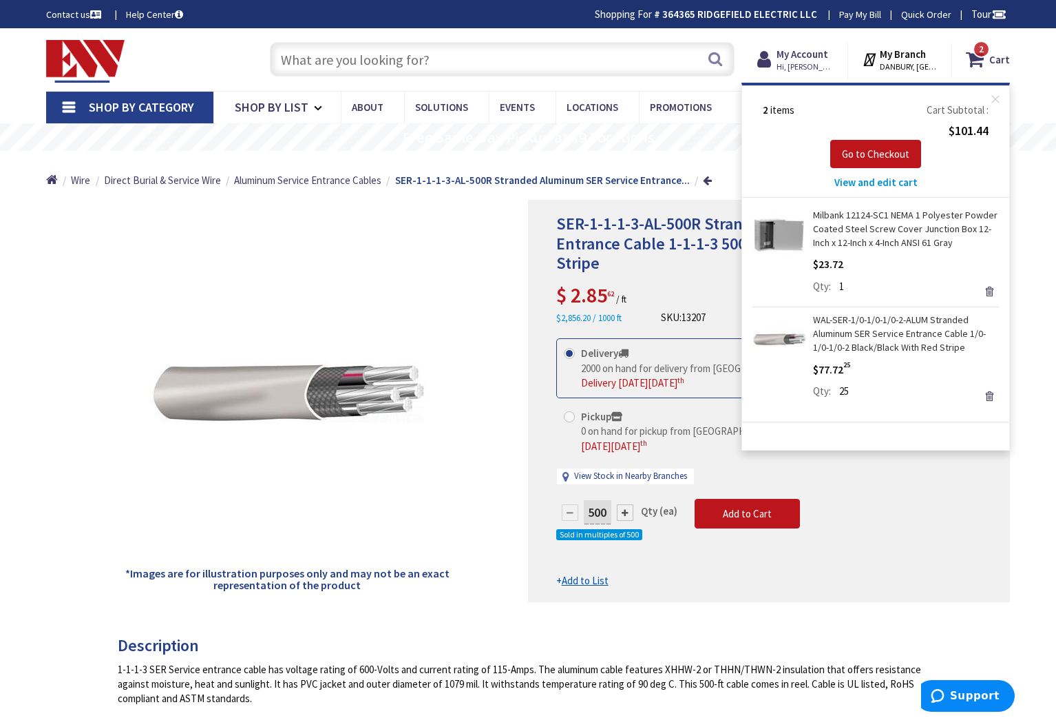
click at [354, 59] on input "text" at bounding box center [502, 59] width 465 height 34
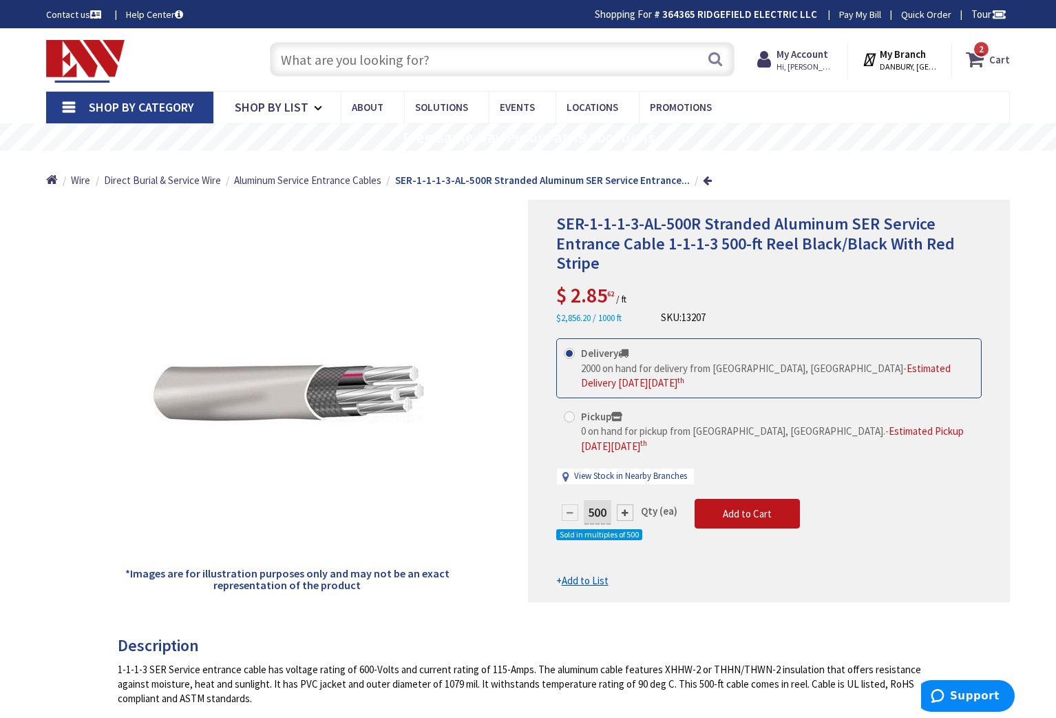
click at [983, 59] on icon at bounding box center [977, 59] width 23 height 25
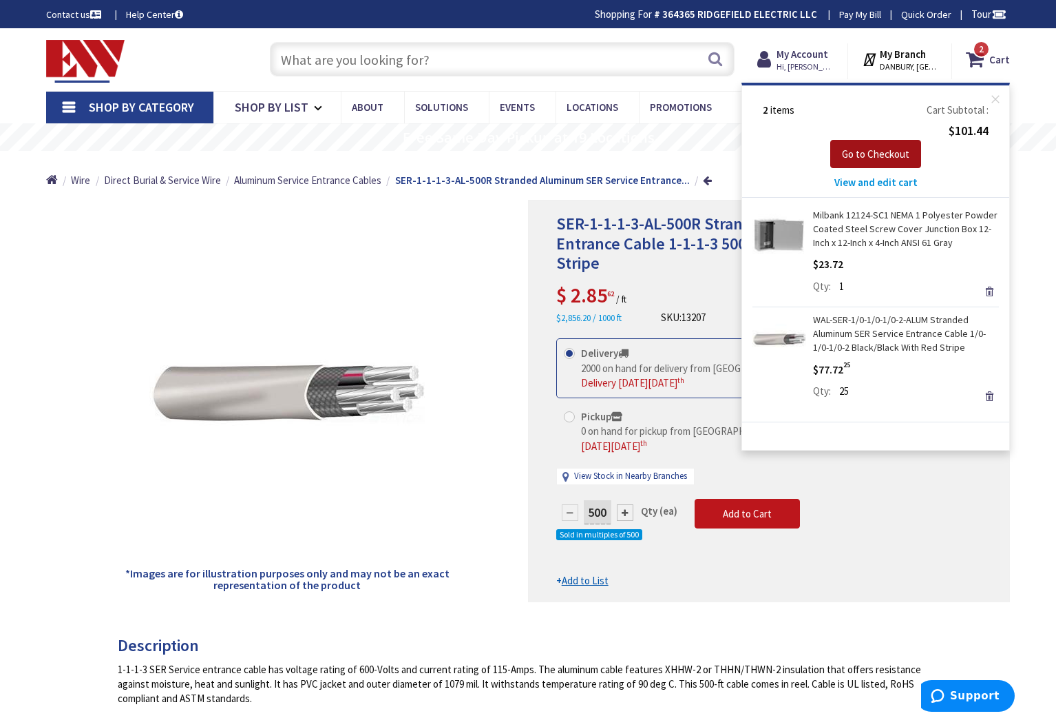
click at [875, 154] on span "Go to Checkout" at bounding box center [875, 153] width 67 height 13
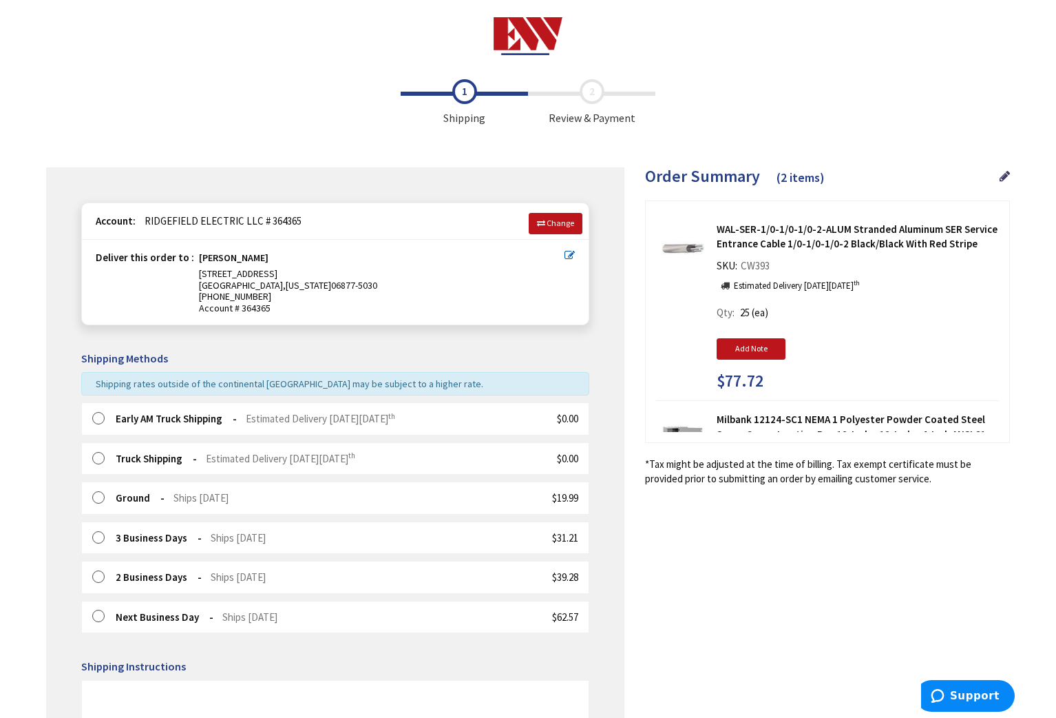
click at [97, 418] on label at bounding box center [102, 419] width 21 height 14
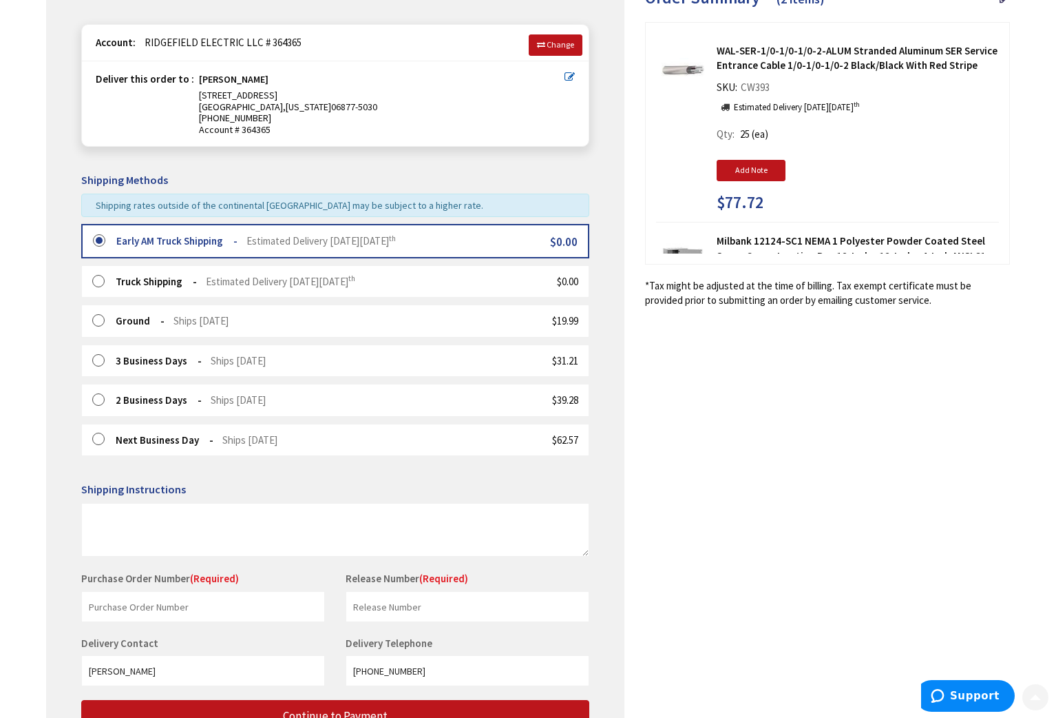
scroll to position [300, 0]
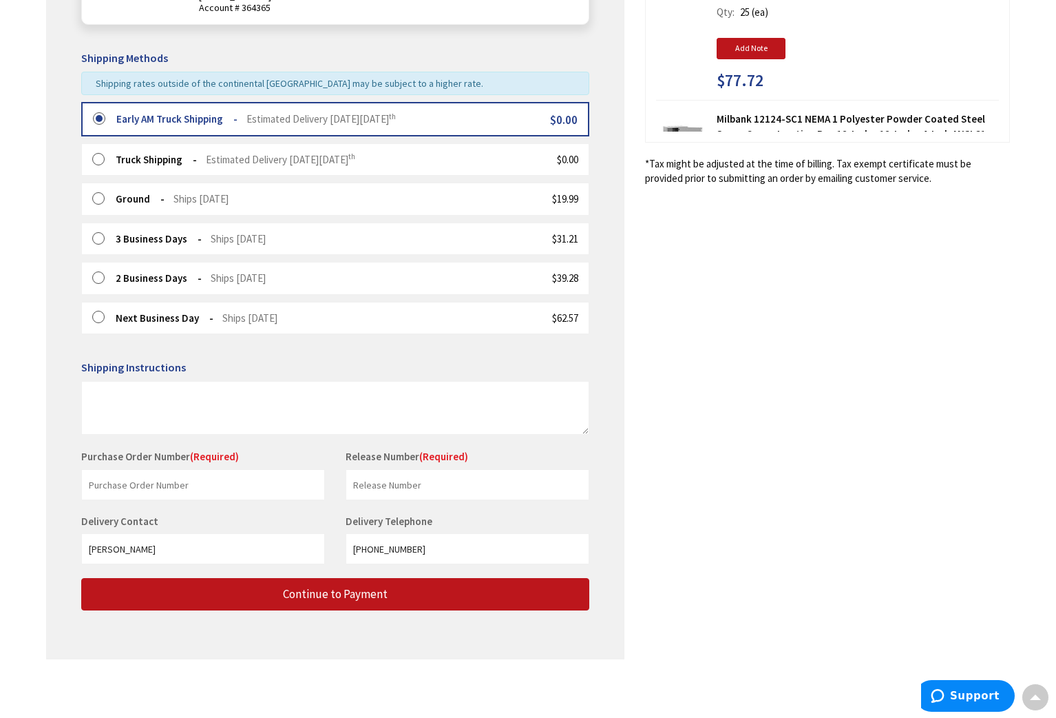
click at [119, 468] on div "Purchase Order Number (Required) This is a required field." at bounding box center [203, 474] width 264 height 51
click at [119, 482] on input "text" at bounding box center [203, 484] width 244 height 31
type input "Norwalk"
click at [366, 485] on input "text" at bounding box center [468, 484] width 244 height 31
type input "Norwalk"
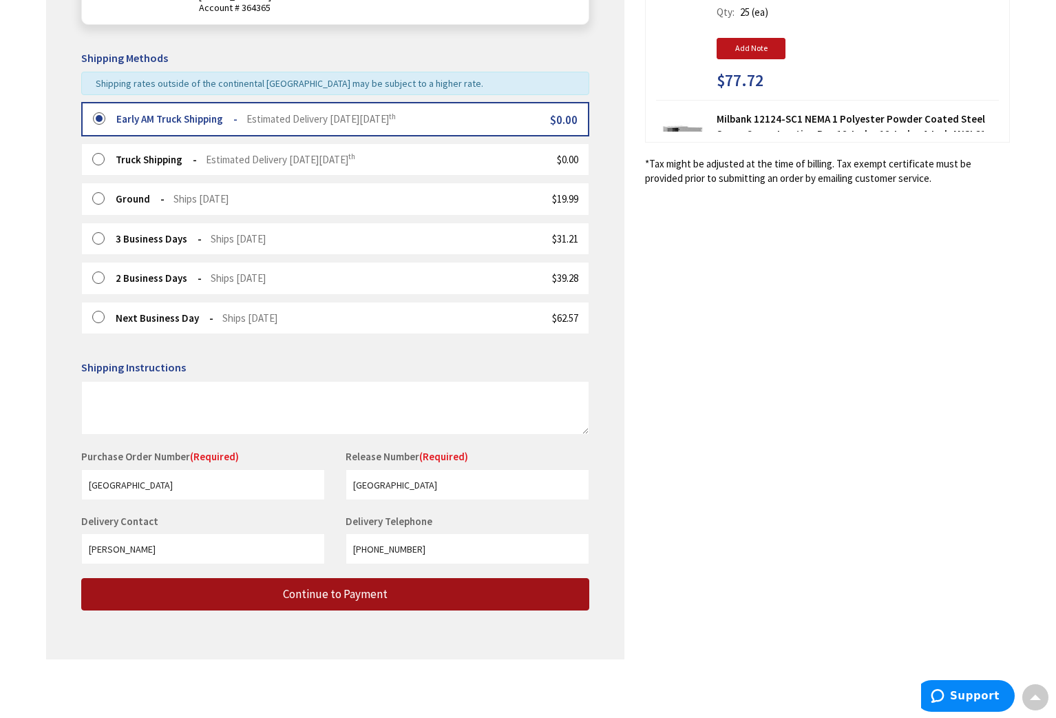
click at [331, 587] on span "Continue to Payment" at bounding box center [335, 593] width 105 height 15
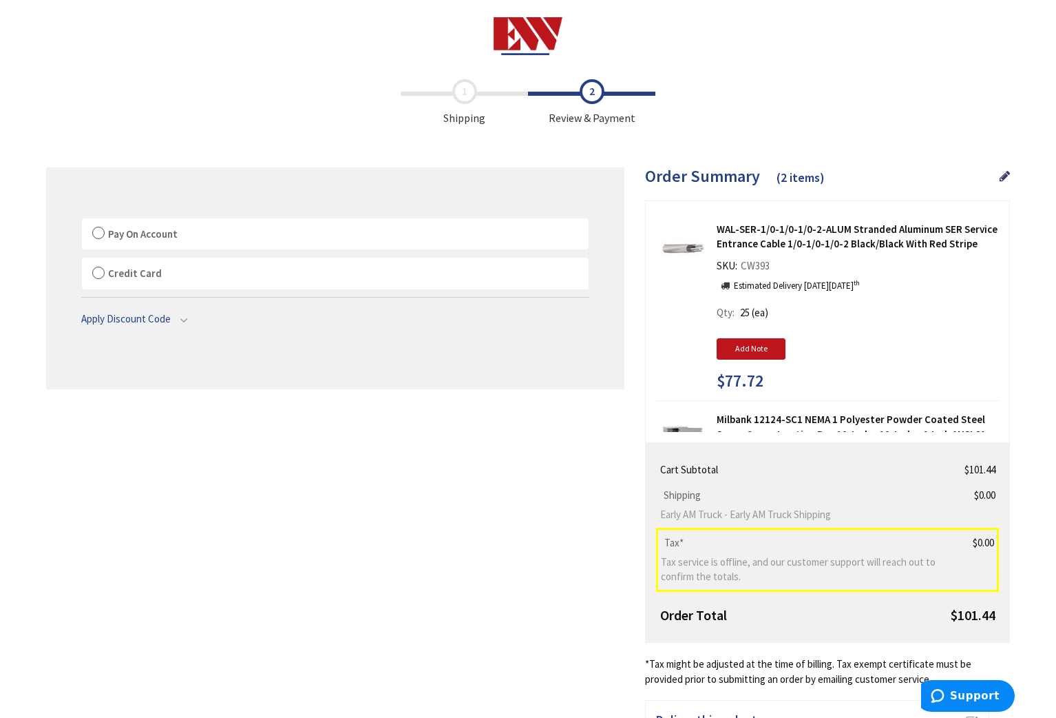
click at [101, 232] on label "Pay On Account" at bounding box center [335, 234] width 507 height 32
click at [98, 233] on label "Pay On Account" at bounding box center [335, 234] width 507 height 32
click at [82, 221] on input "Pay On Account" at bounding box center [82, 221] width 0 height 0
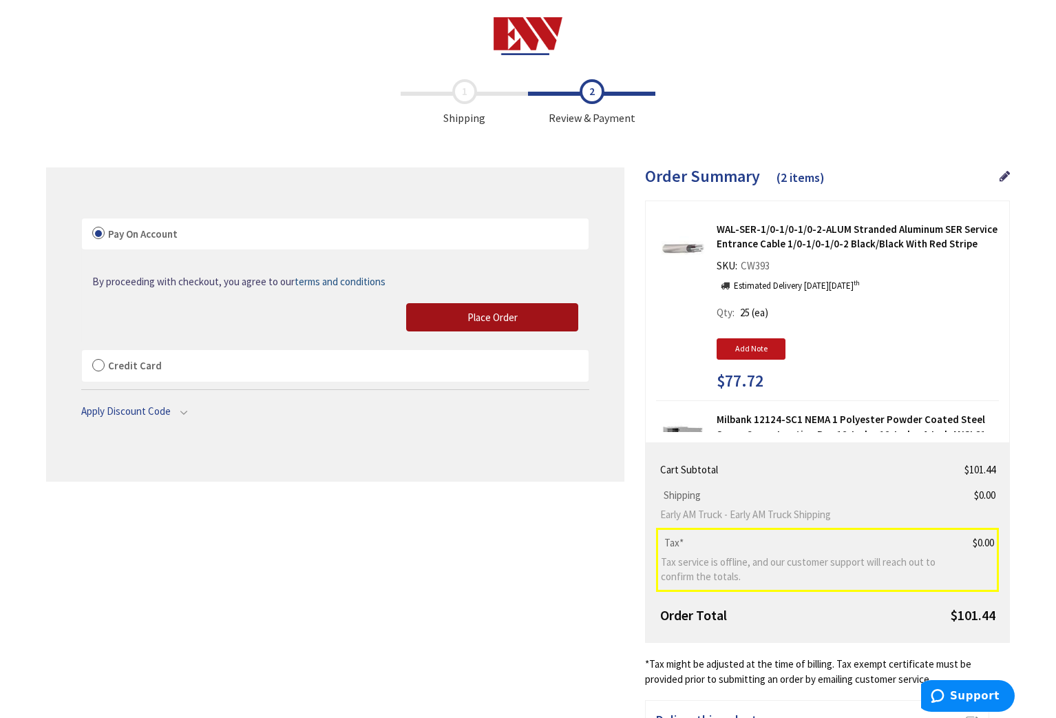
click at [484, 319] on span "Place Order" at bounding box center [493, 317] width 50 height 13
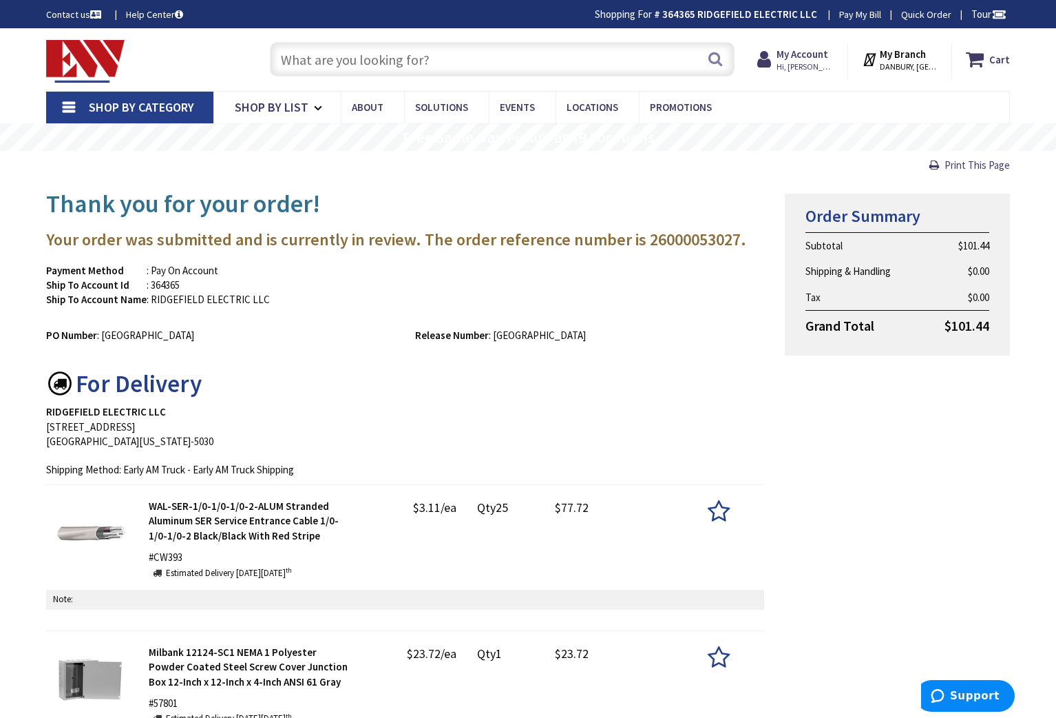
click at [307, 72] on input "text" at bounding box center [502, 59] width 465 height 34
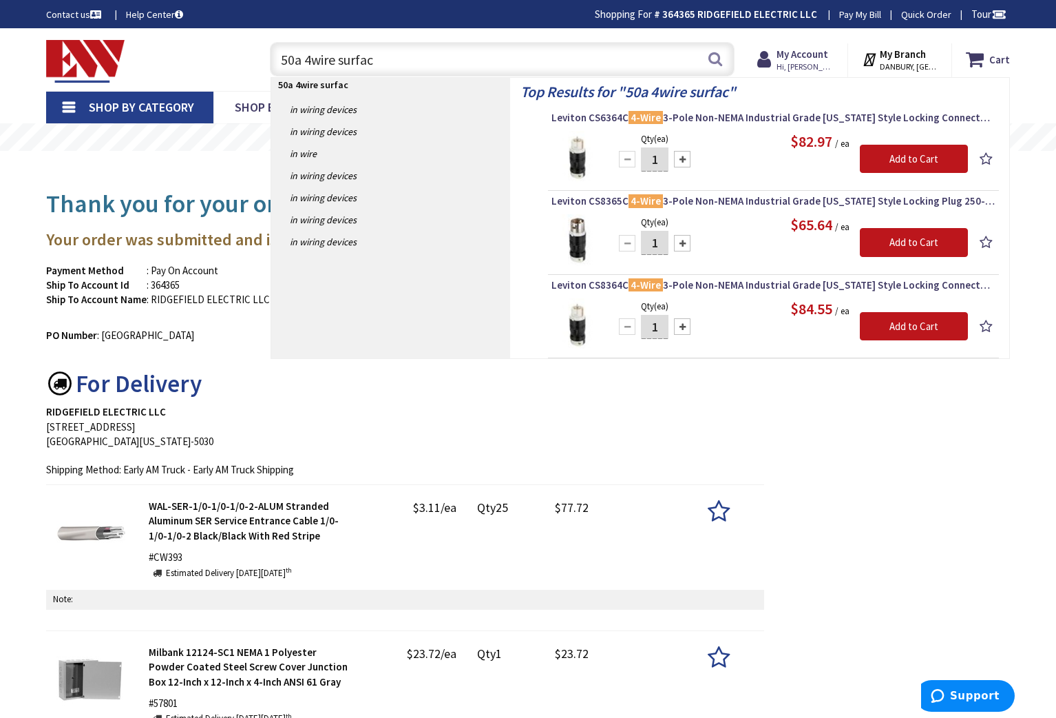
type input "50a 4wire surface"
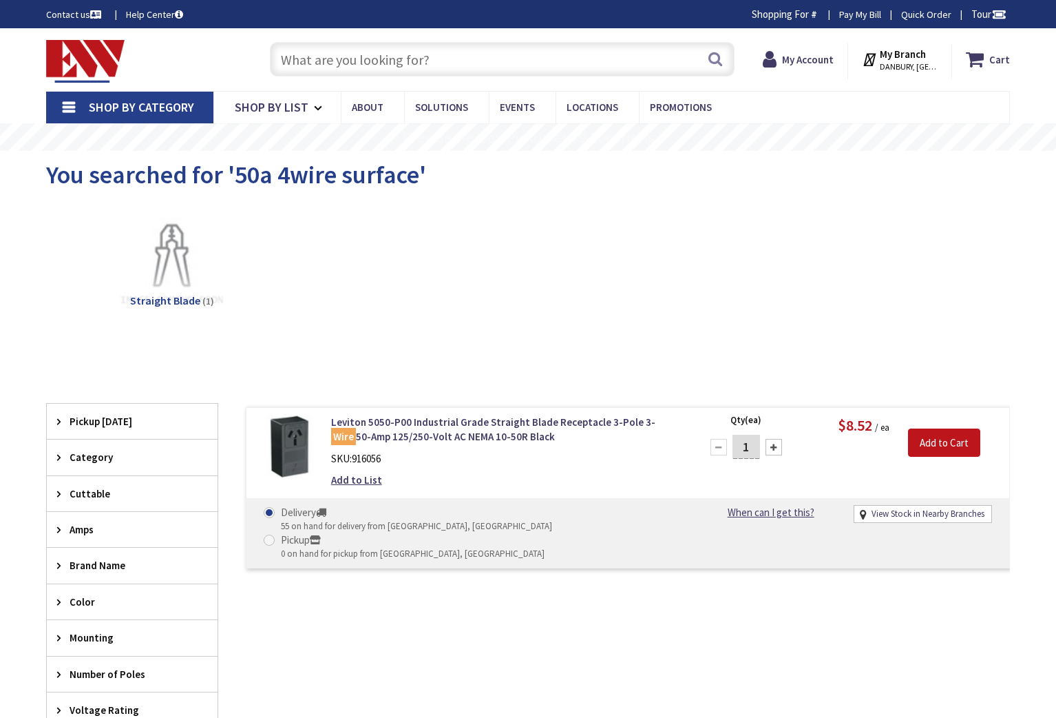
click at [309, 67] on input "text" at bounding box center [502, 59] width 465 height 34
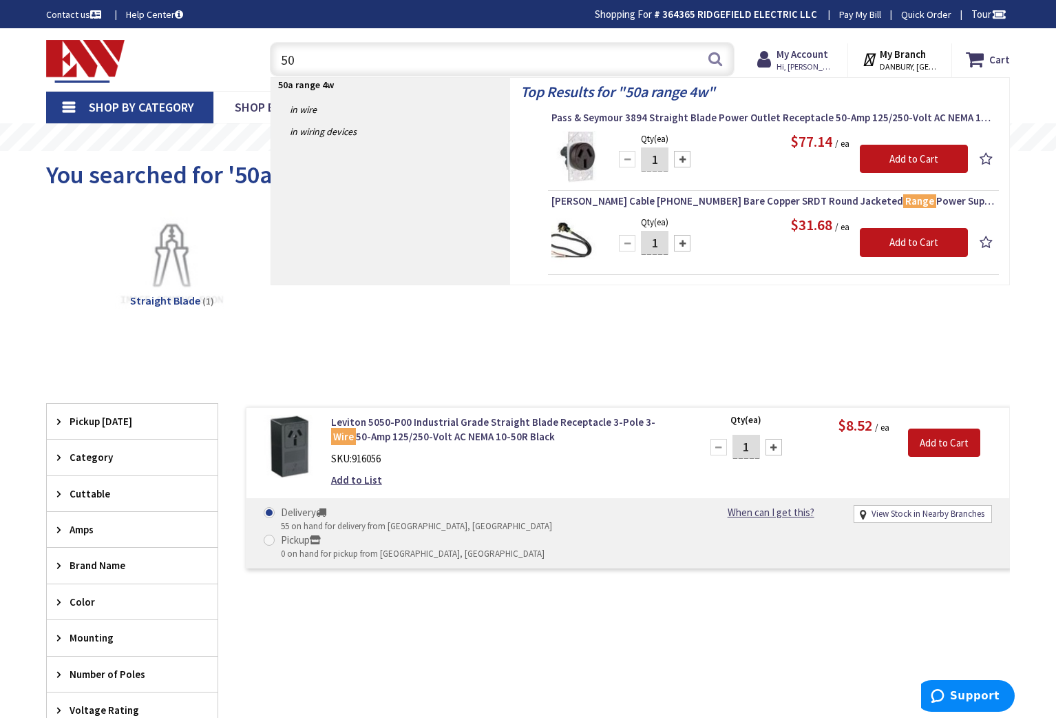
type input "5"
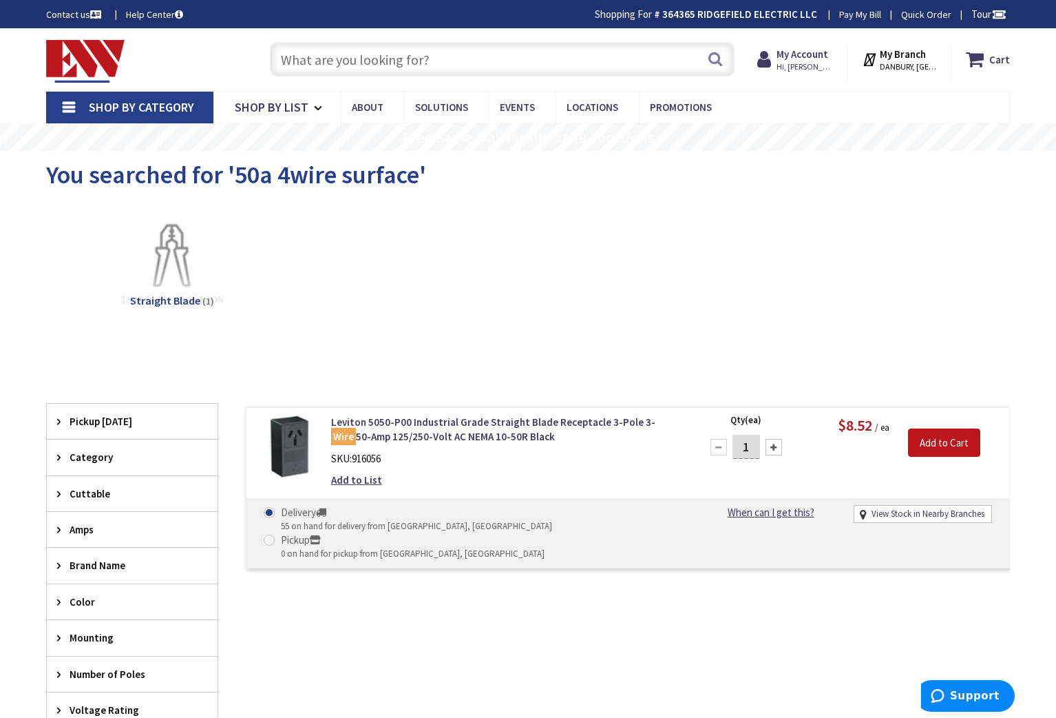
click at [305, 66] on input "text" at bounding box center [502, 59] width 465 height 34
